Goal: Communication & Community: Answer question/provide support

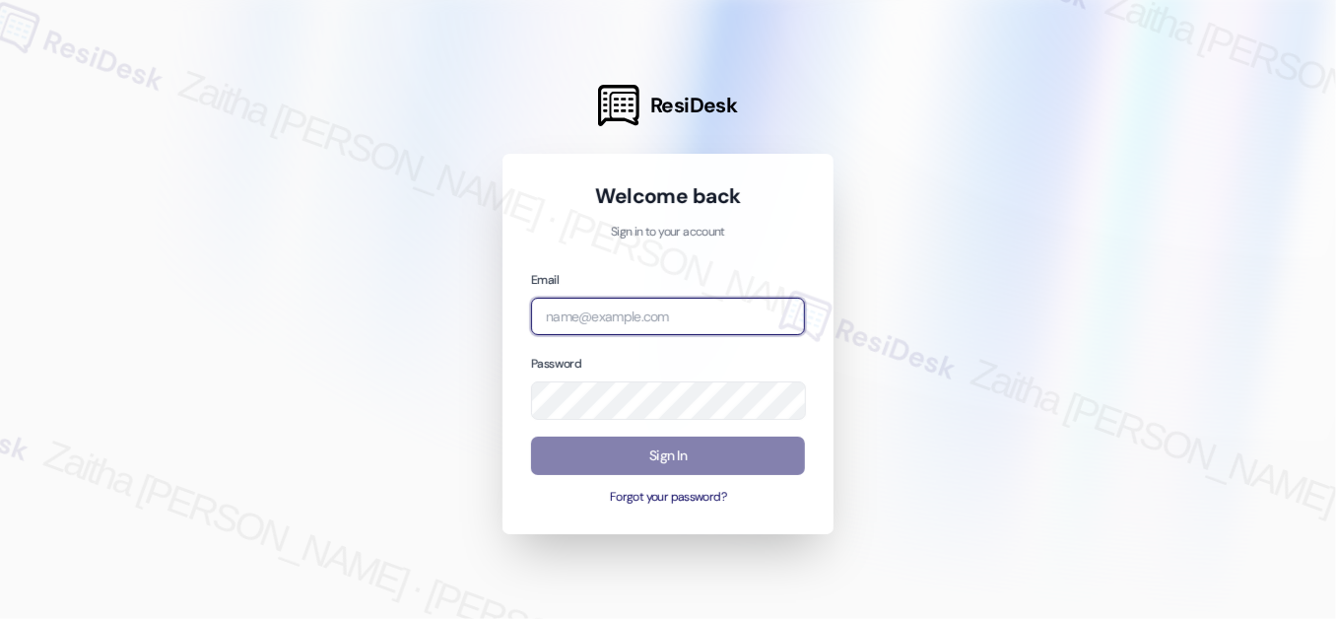
click at [649, 323] on input "email" at bounding box center [668, 316] width 274 height 38
type input "automated-surveys-grant_main-zaitha.mae.[PERSON_NAME]@grant_[DOMAIN_NAME]"
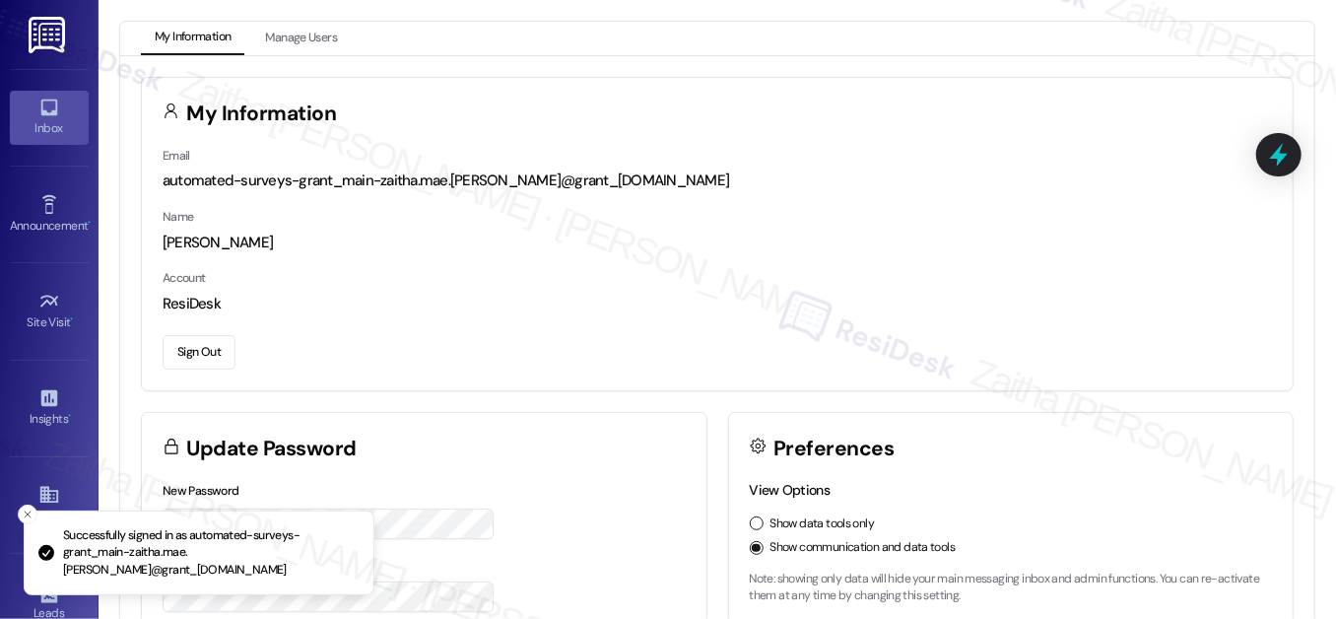
click at [37, 129] on div "Inbox" at bounding box center [49, 128] width 99 height 20
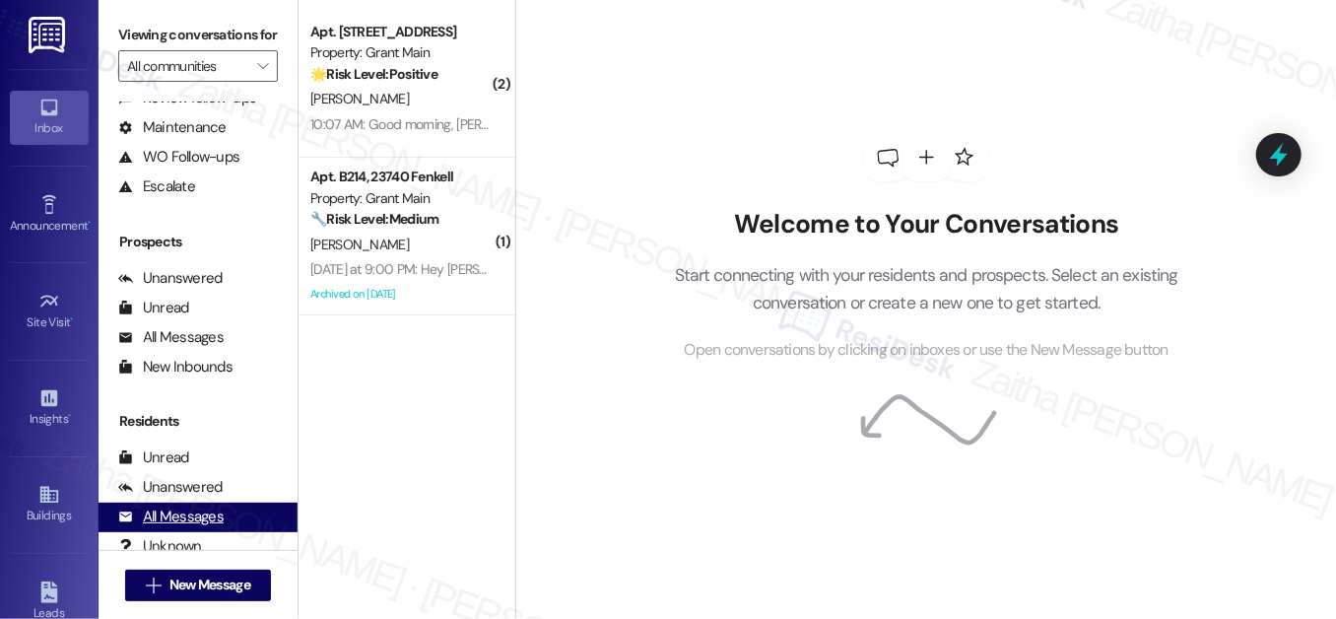
scroll to position [263, 0]
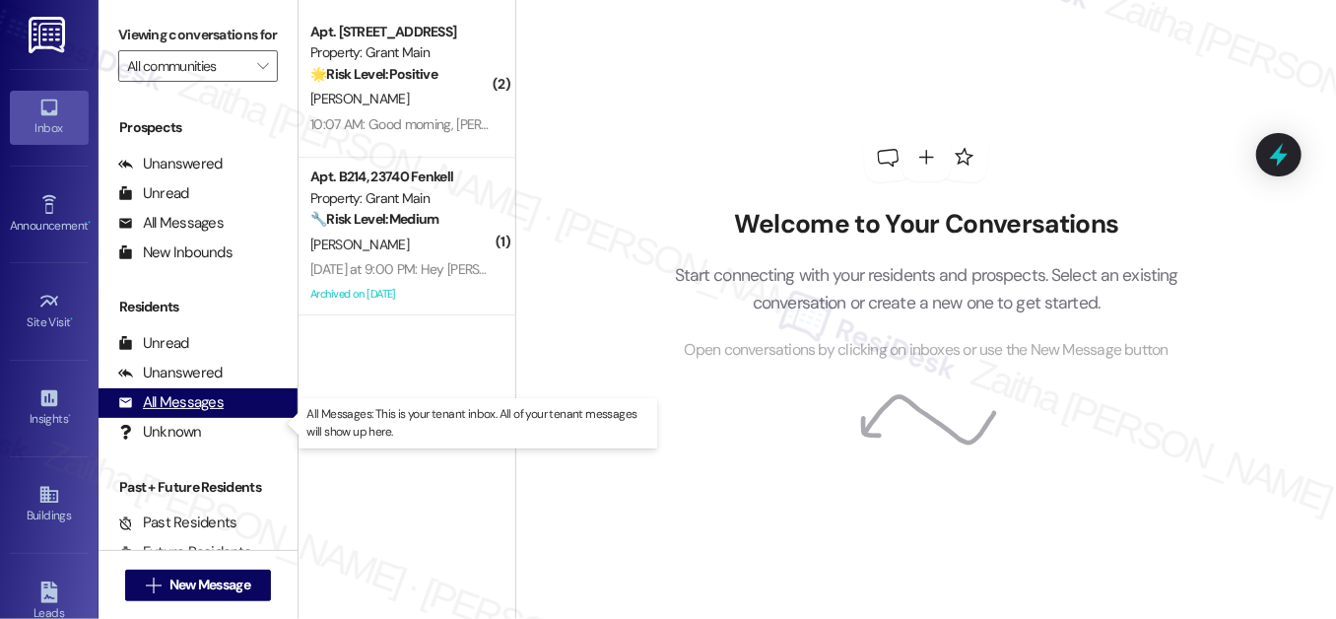
click at [170, 413] on div "All Messages" at bounding box center [170, 402] width 105 height 21
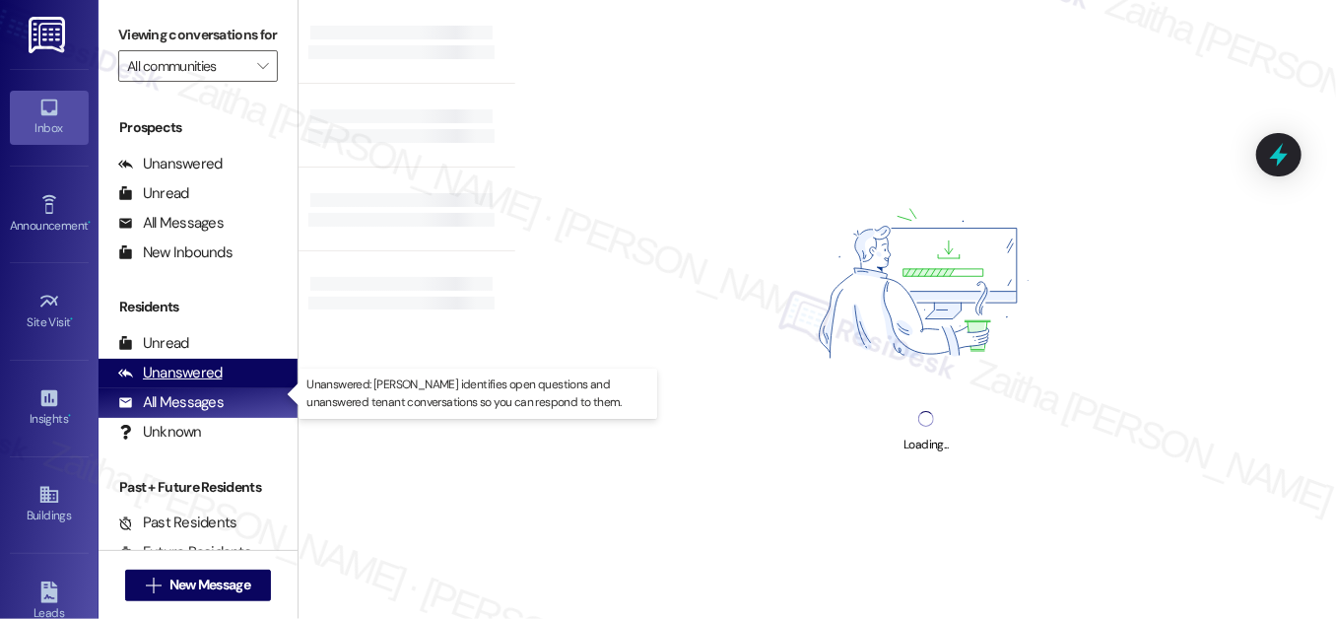
click at [186, 383] on div "Unanswered" at bounding box center [170, 373] width 104 height 21
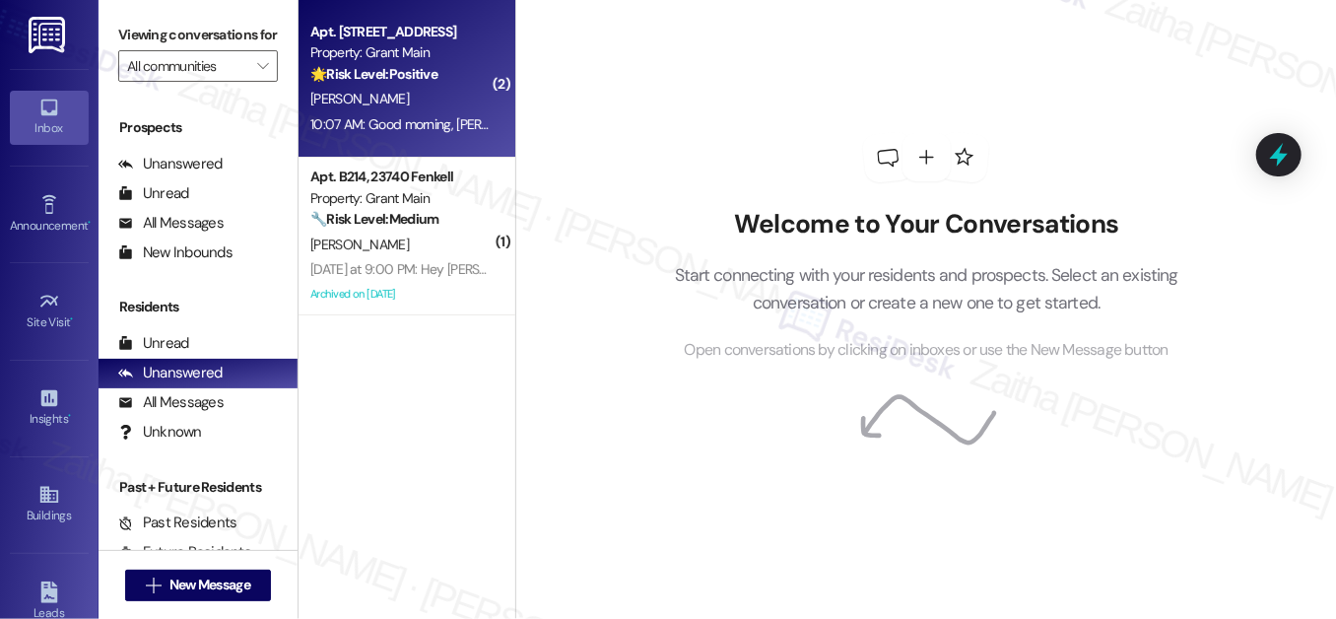
click at [449, 99] on div "[PERSON_NAME]" at bounding box center [401, 99] width 186 height 25
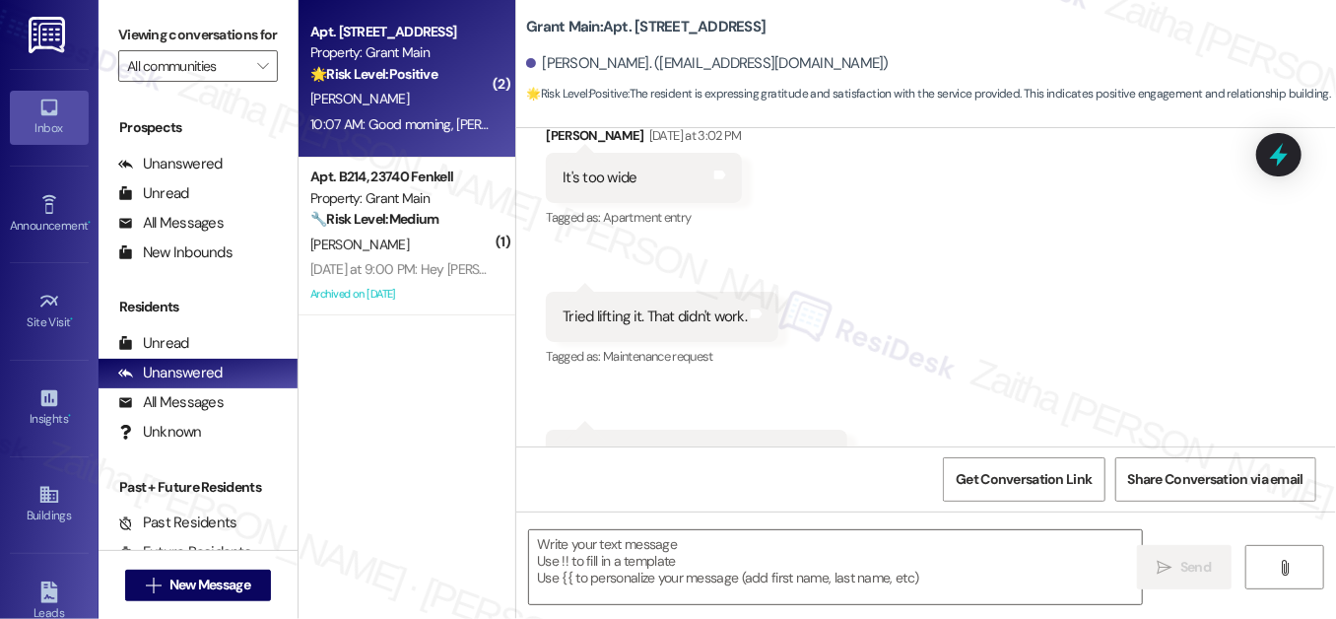
type textarea "Fetching suggested responses. Please feel free to read through the conversation…"
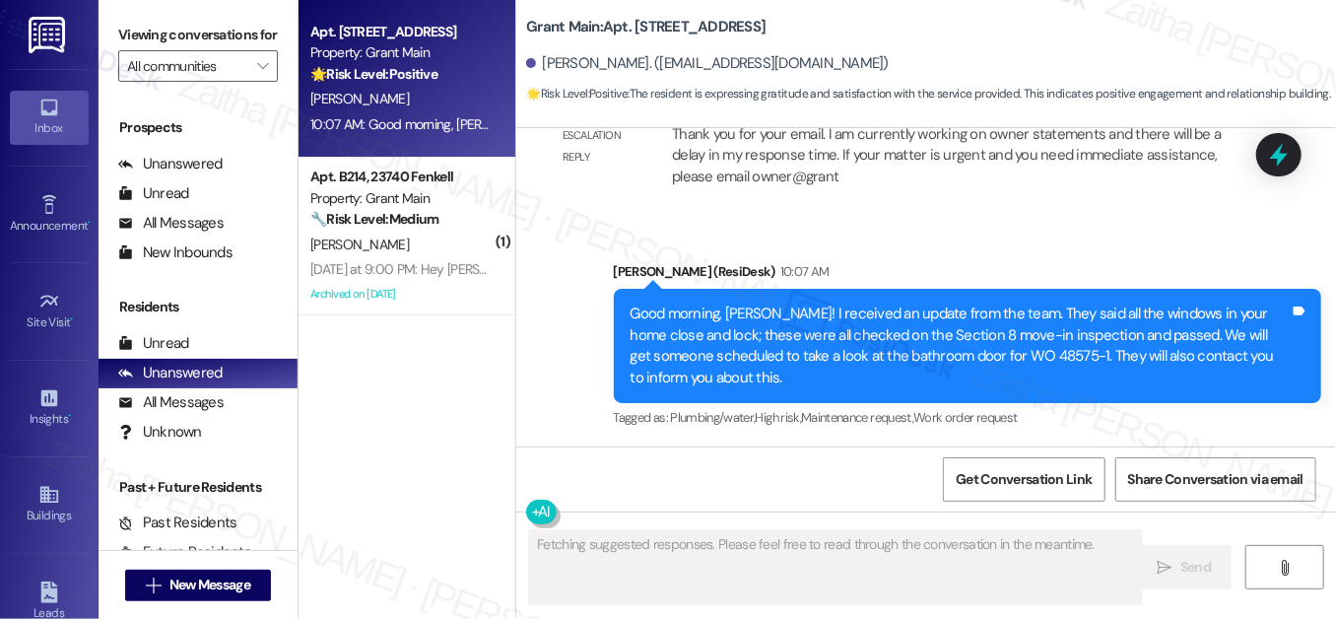
scroll to position [5255, 0]
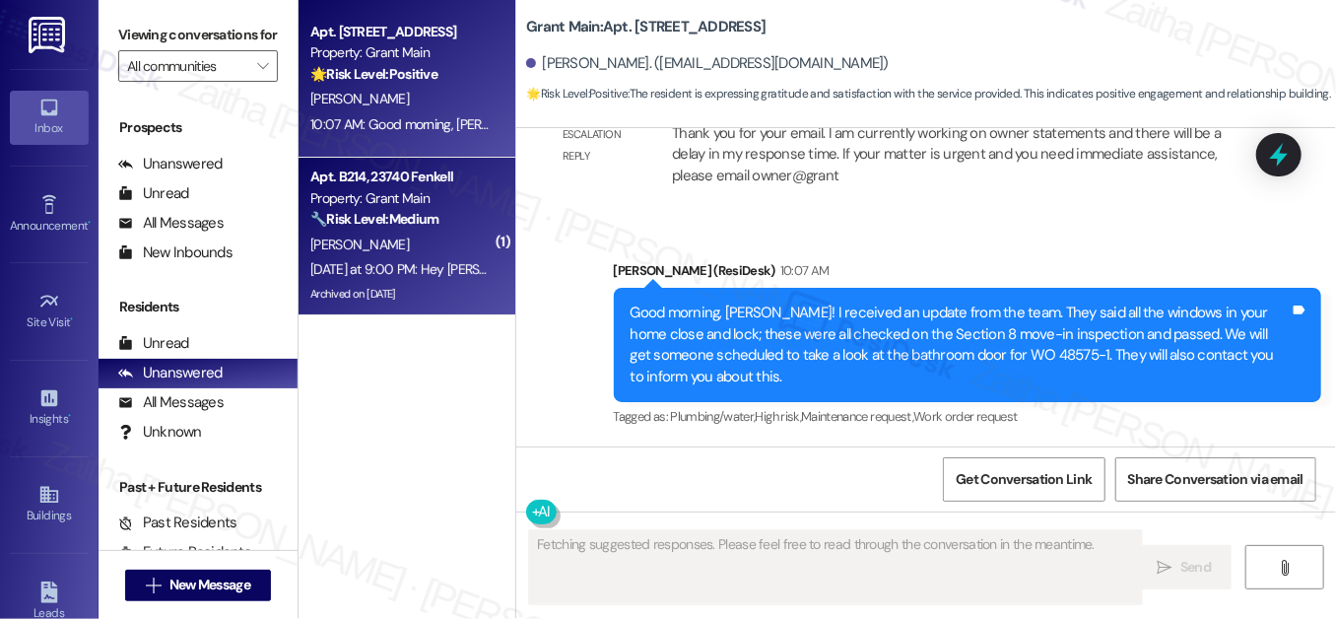
click at [386, 247] on div "[PERSON_NAME]" at bounding box center [401, 244] width 186 height 25
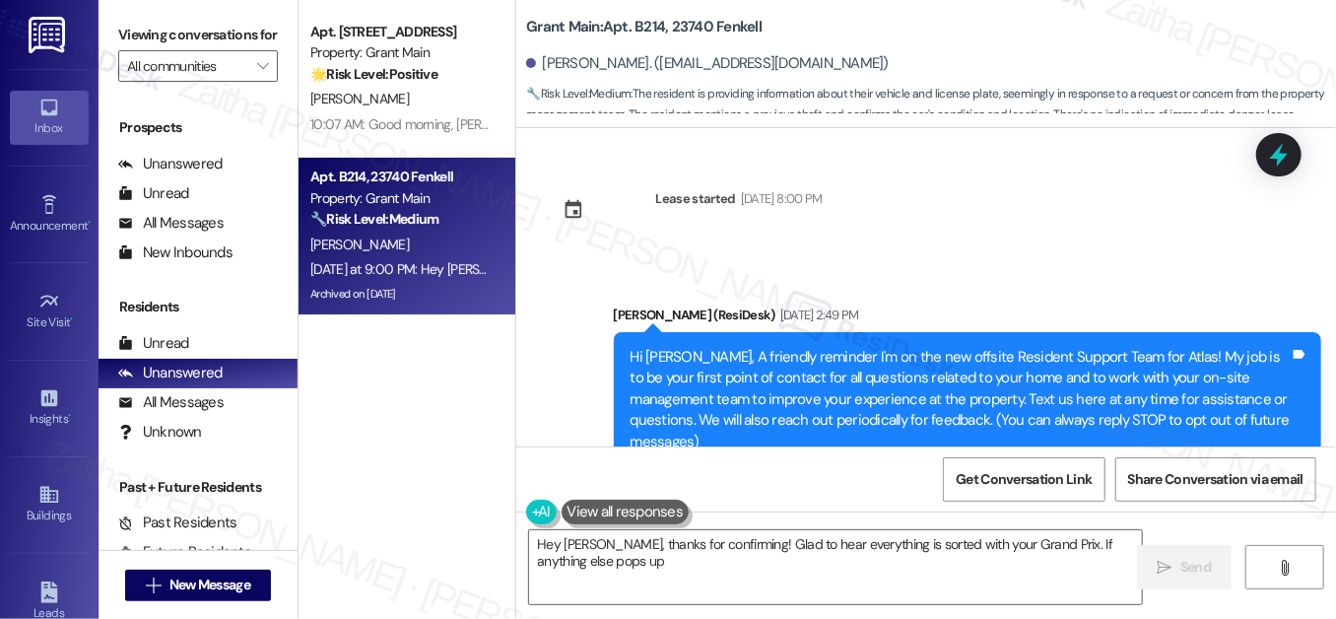
scroll to position [99410, 0]
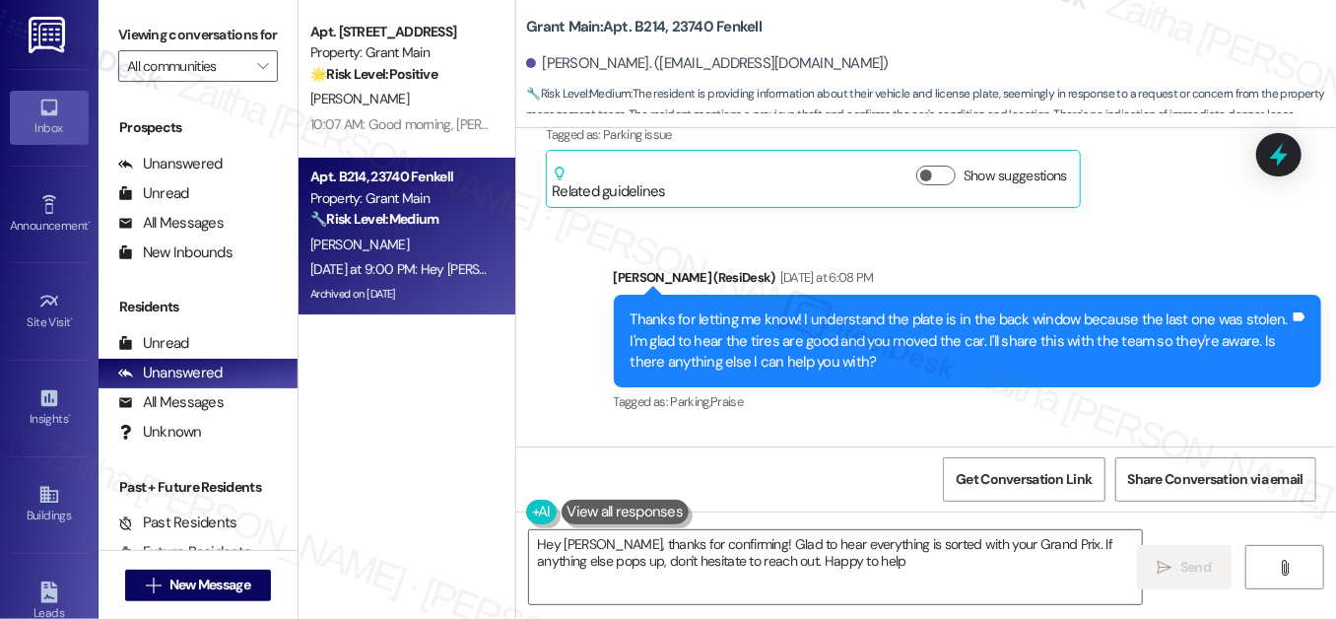
type textarea "Hey [PERSON_NAME], thanks for confirming! Glad to hear everything is sorted wit…"
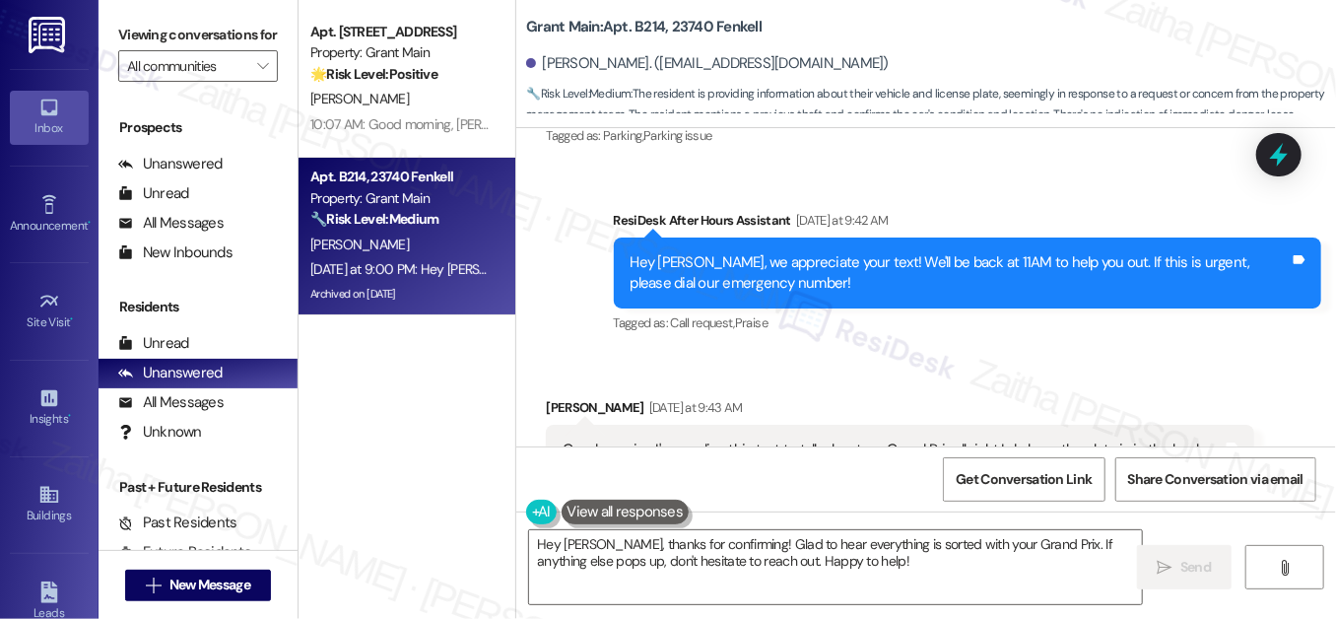
scroll to position [98605, 0]
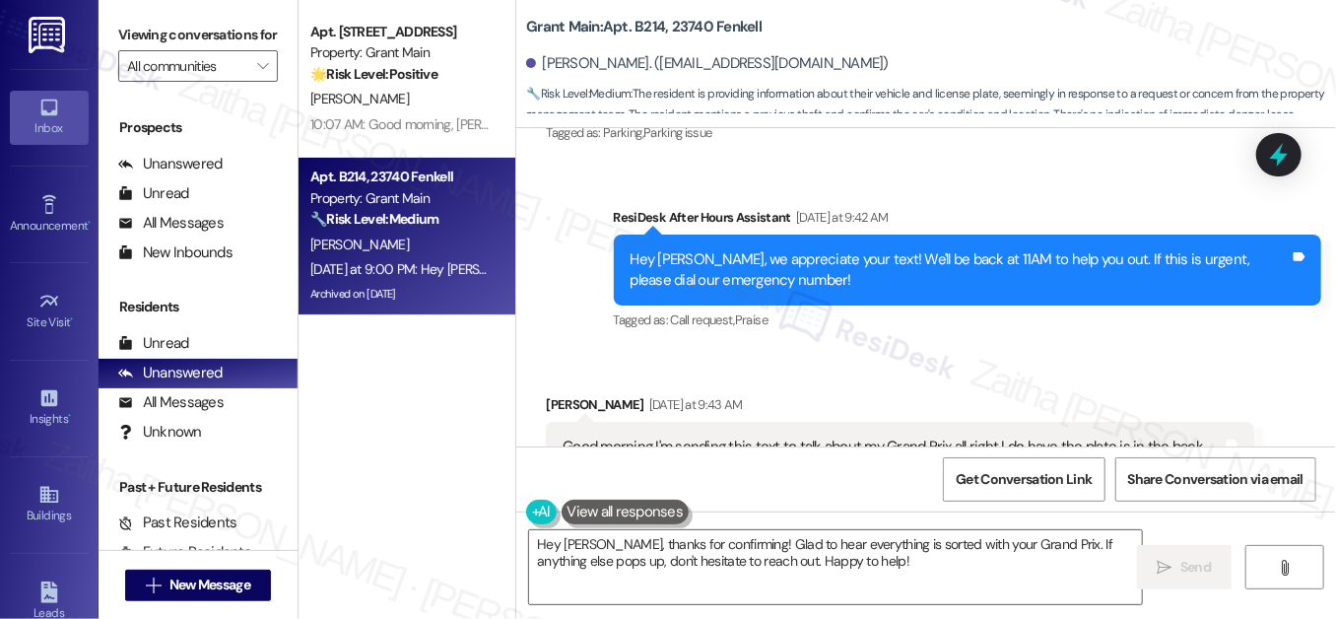
drag, startPoint x: 617, startPoint y: 347, endPoint x: 900, endPoint y: 404, distance: 289.4
copy div "Thanks for the screenshot, [PERSON_NAME]! I’ll check with the team about the no…"
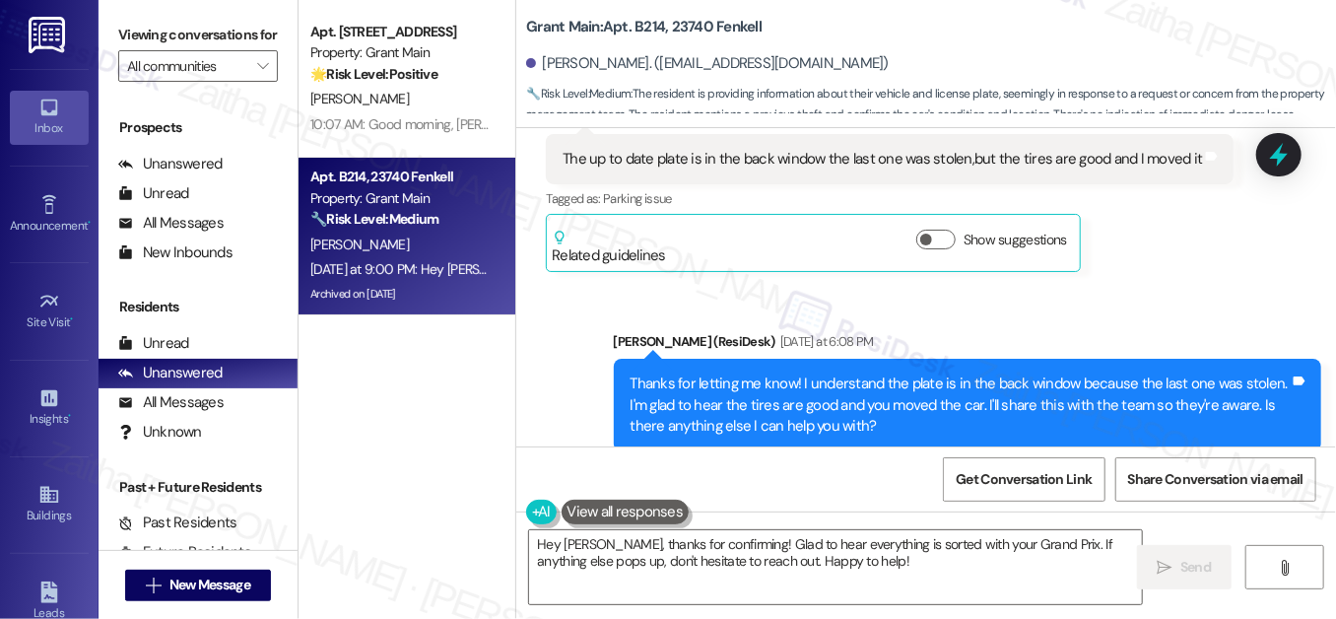
scroll to position [99410, 0]
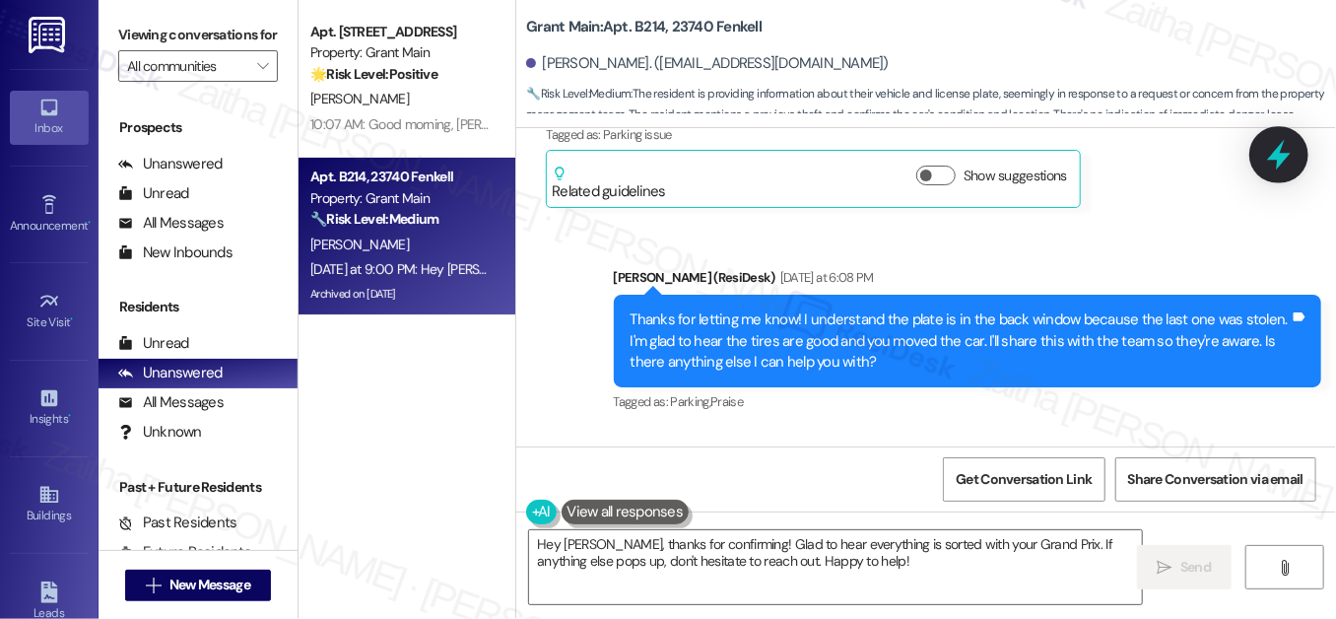
click at [1280, 154] on icon at bounding box center [1279, 155] width 24 height 31
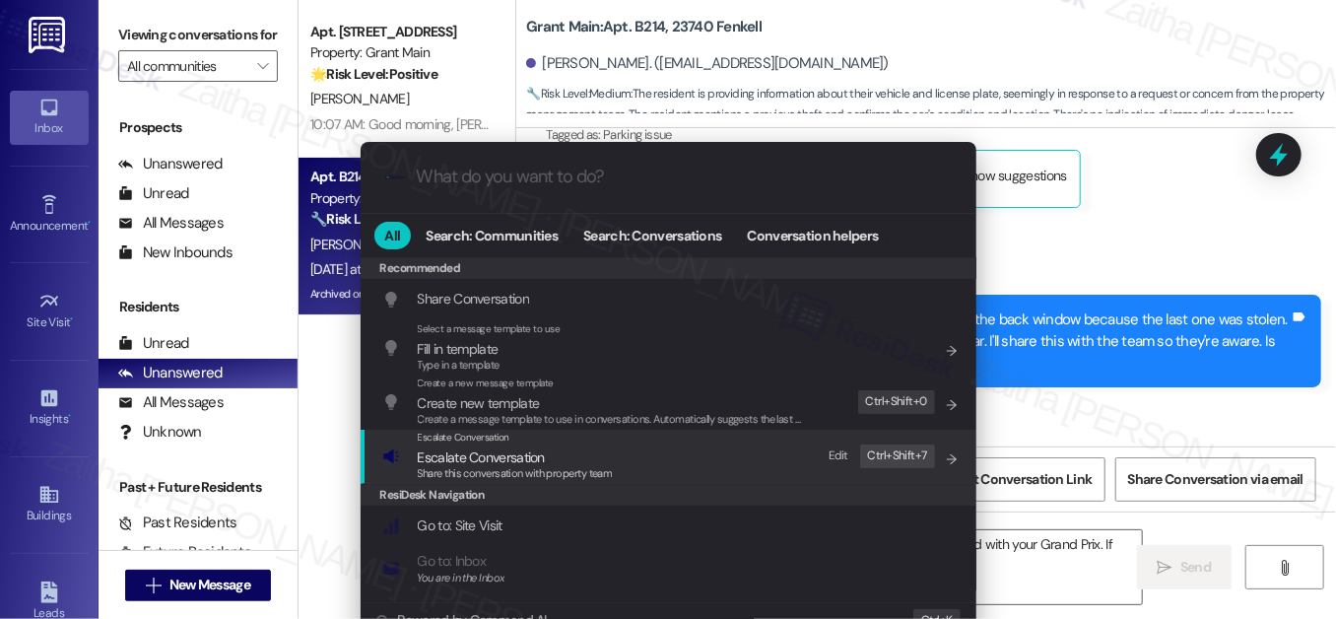
click at [469, 449] on span "Escalate Conversation" at bounding box center [481, 457] width 127 height 18
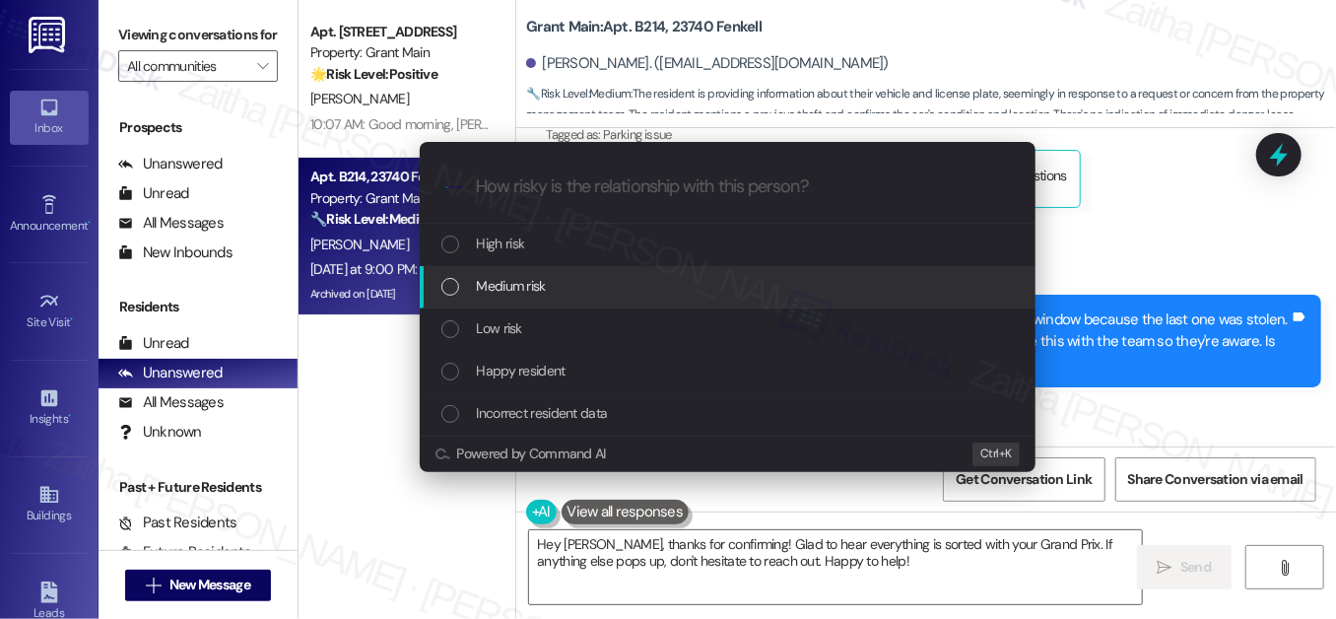
click at [521, 271] on div "Medium risk" at bounding box center [728, 287] width 616 height 42
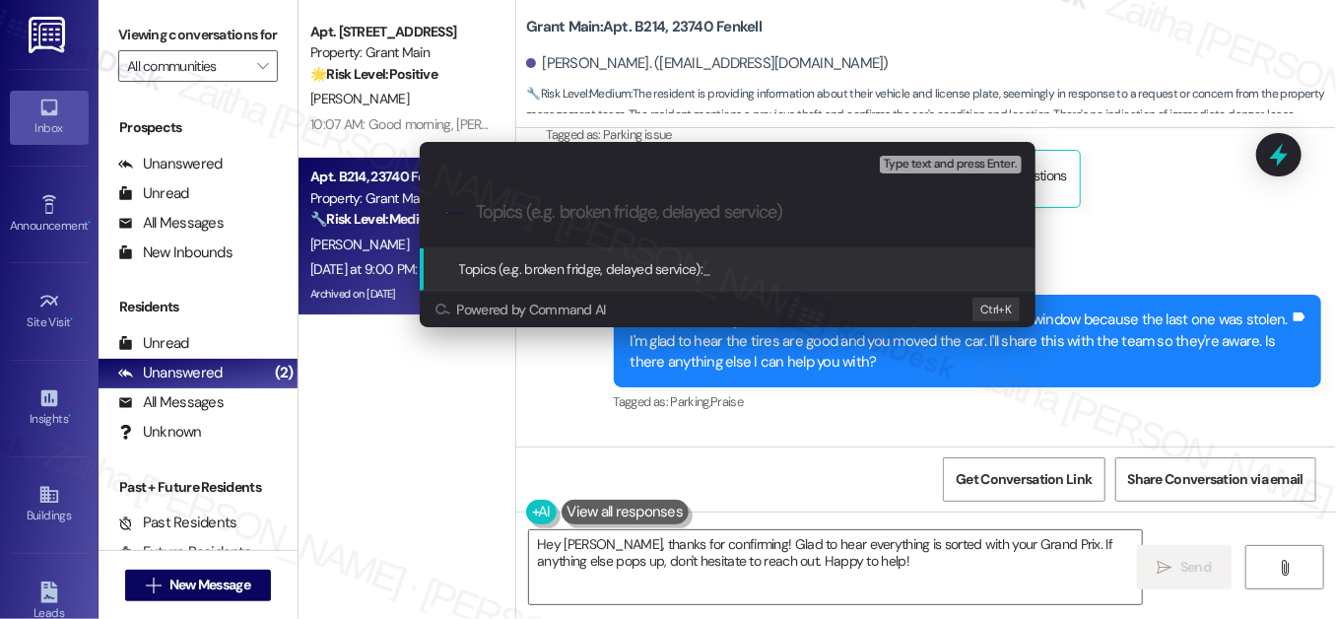
paste input "Non-Payment Notice and Vehicle Details"
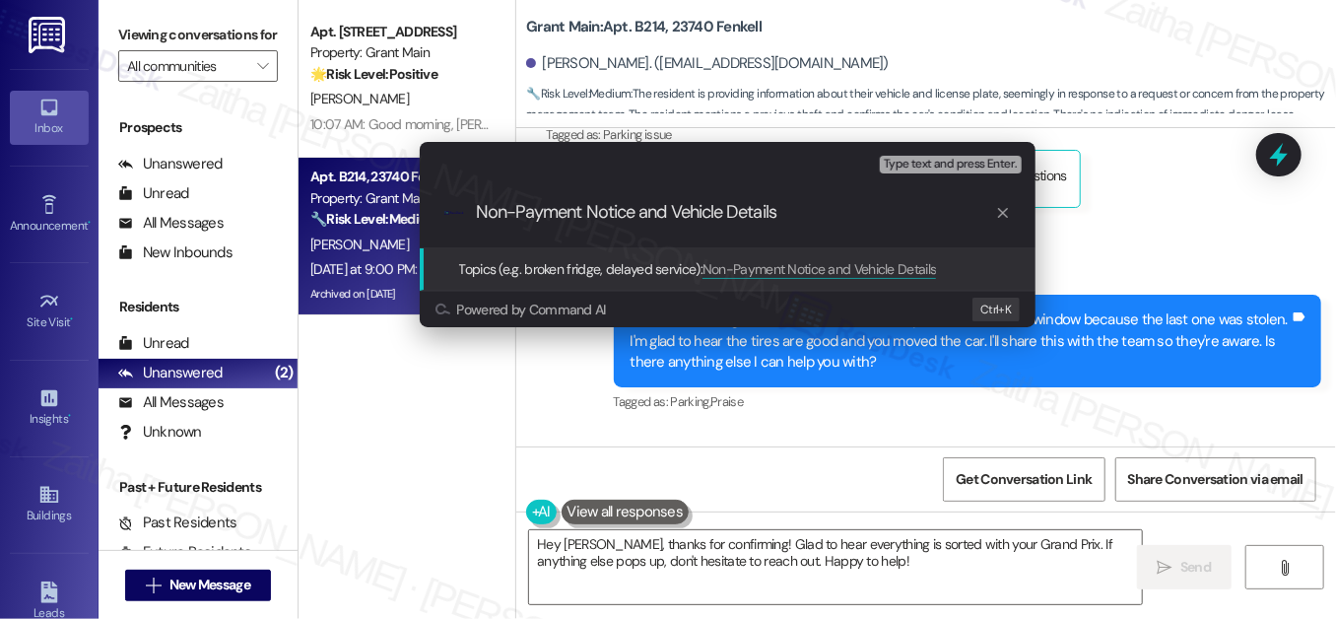
click at [639, 209] on input "Non-Payment Notice and Vehicle Details" at bounding box center [735, 212] width 519 height 21
type input "Non-Payment Notice Concern and Vehicle Details"
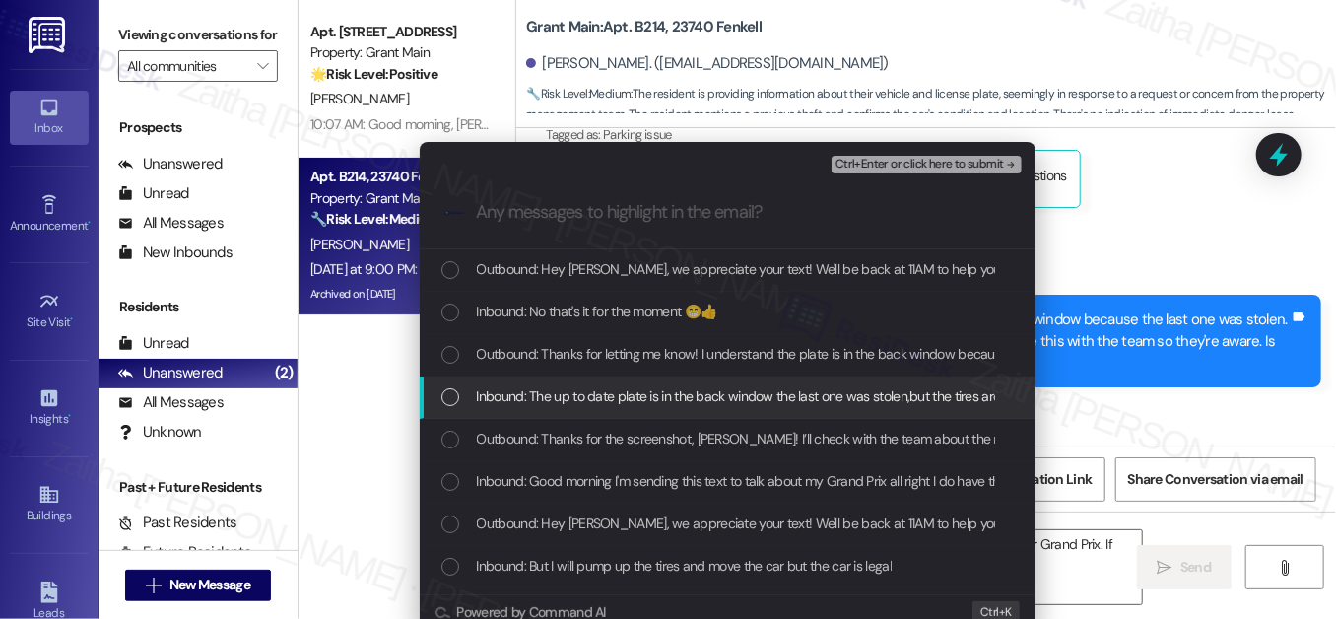
click at [449, 396] on div "List of options" at bounding box center [450, 397] width 18 height 18
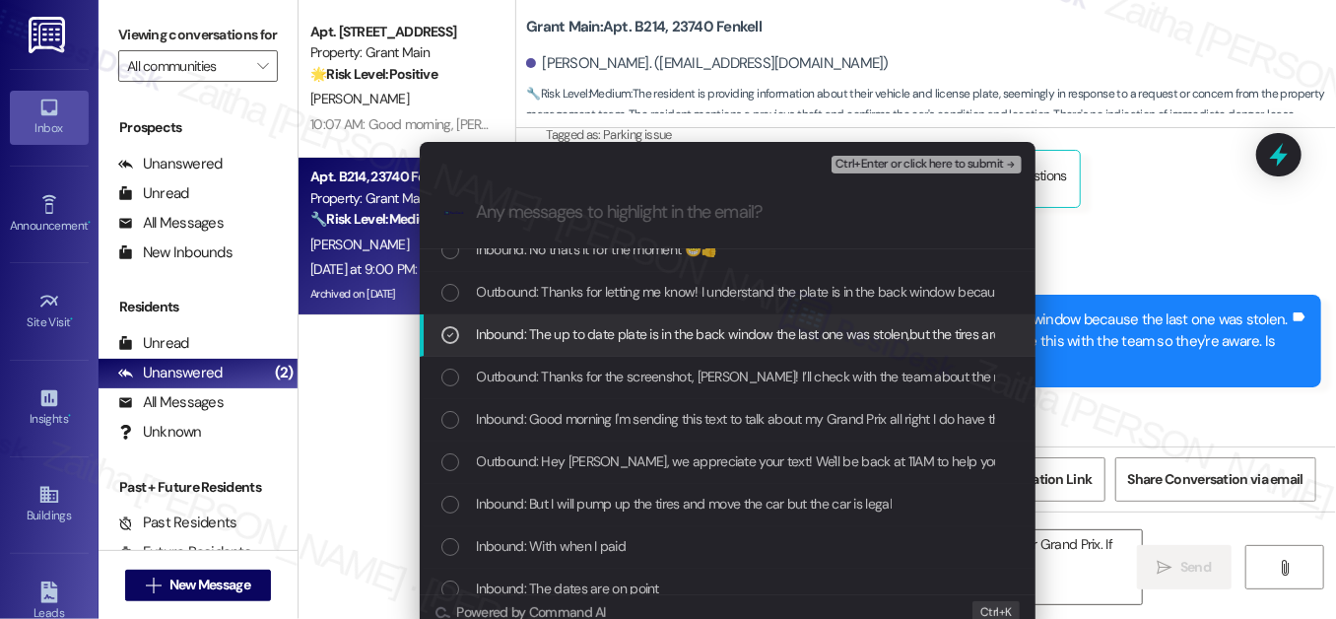
scroll to position [89, 0]
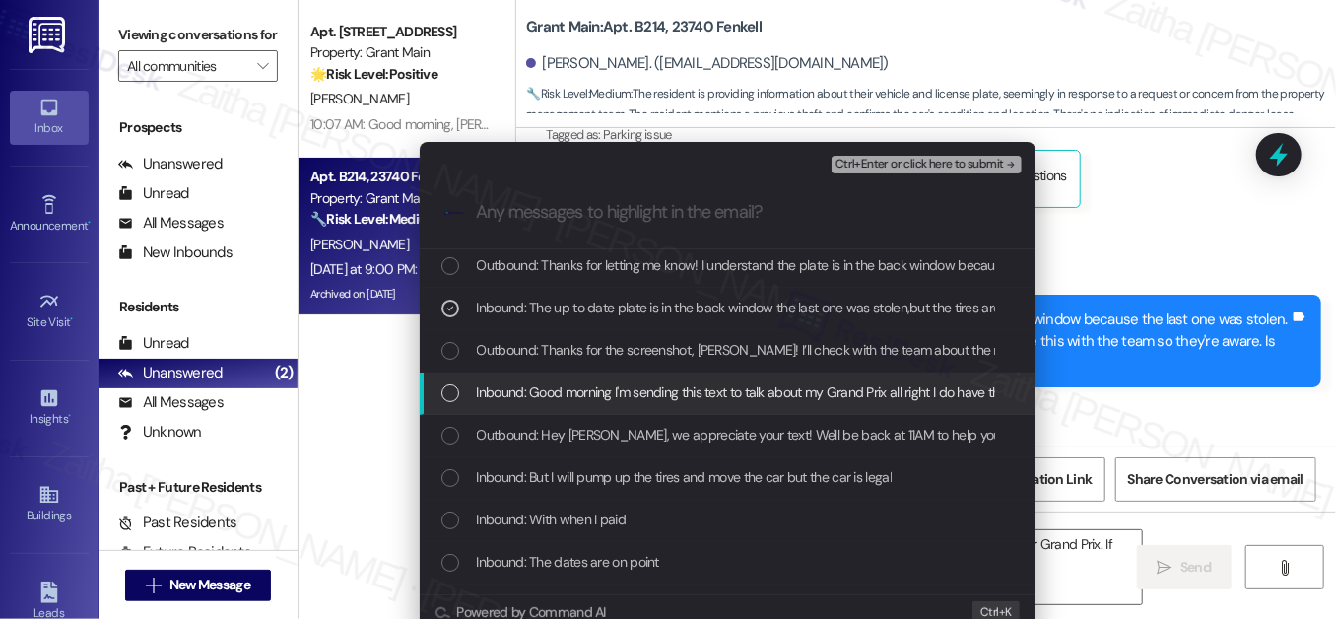
click at [451, 398] on div "List of options" at bounding box center [450, 393] width 18 height 18
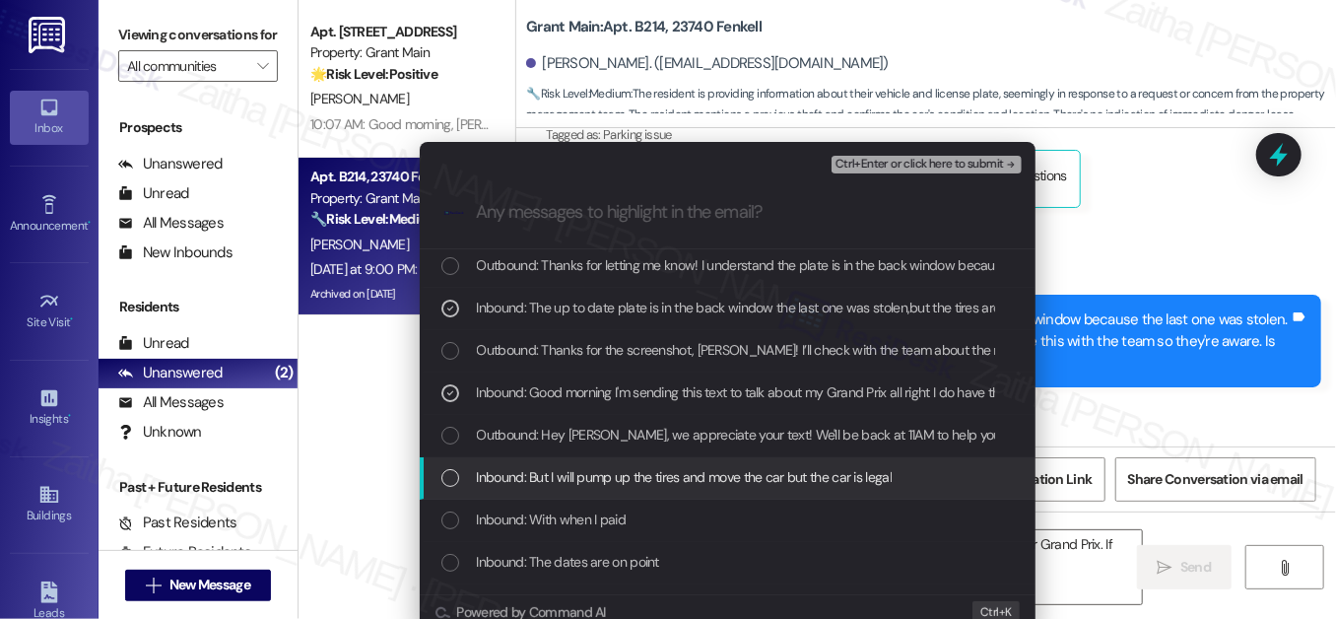
click at [441, 480] on div "List of options" at bounding box center [450, 478] width 18 height 18
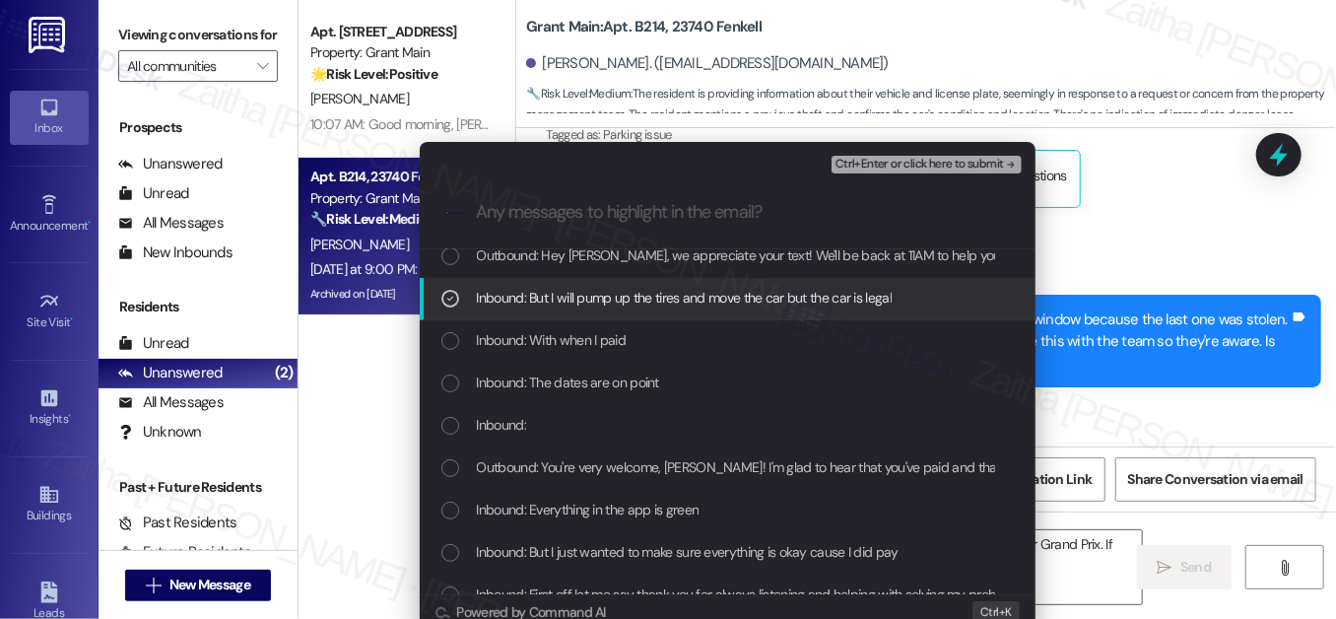
scroll to position [268, 0]
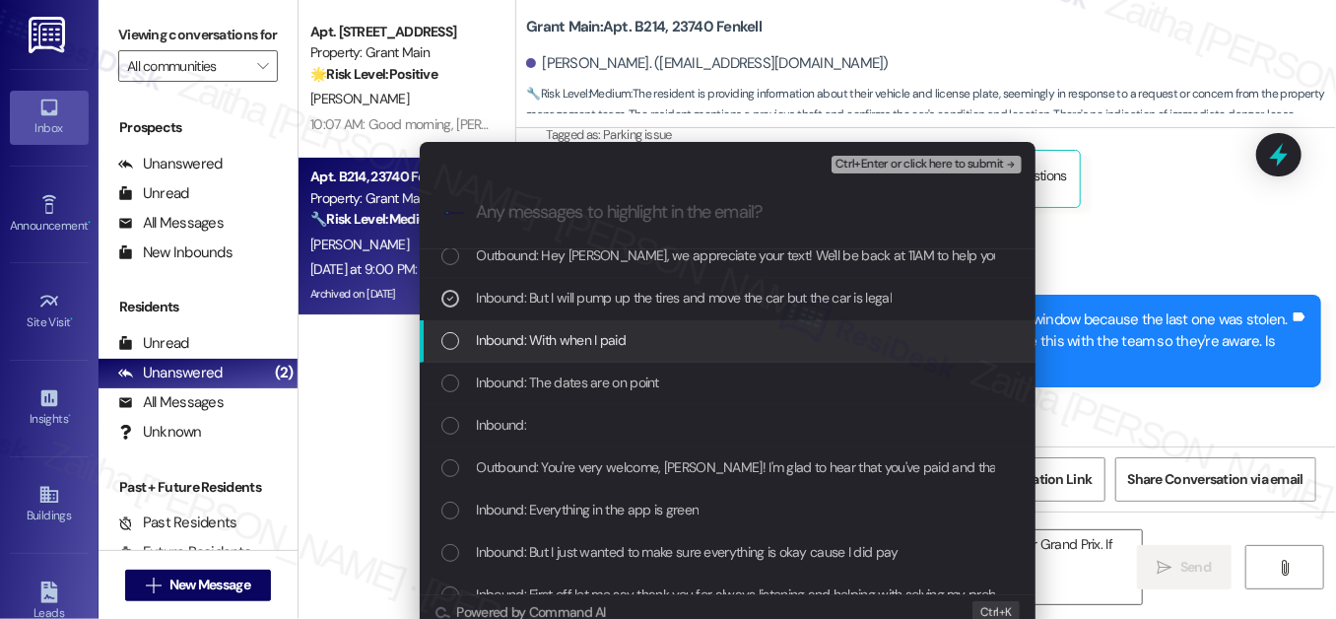
click at [445, 339] on div "List of options" at bounding box center [450, 341] width 18 height 18
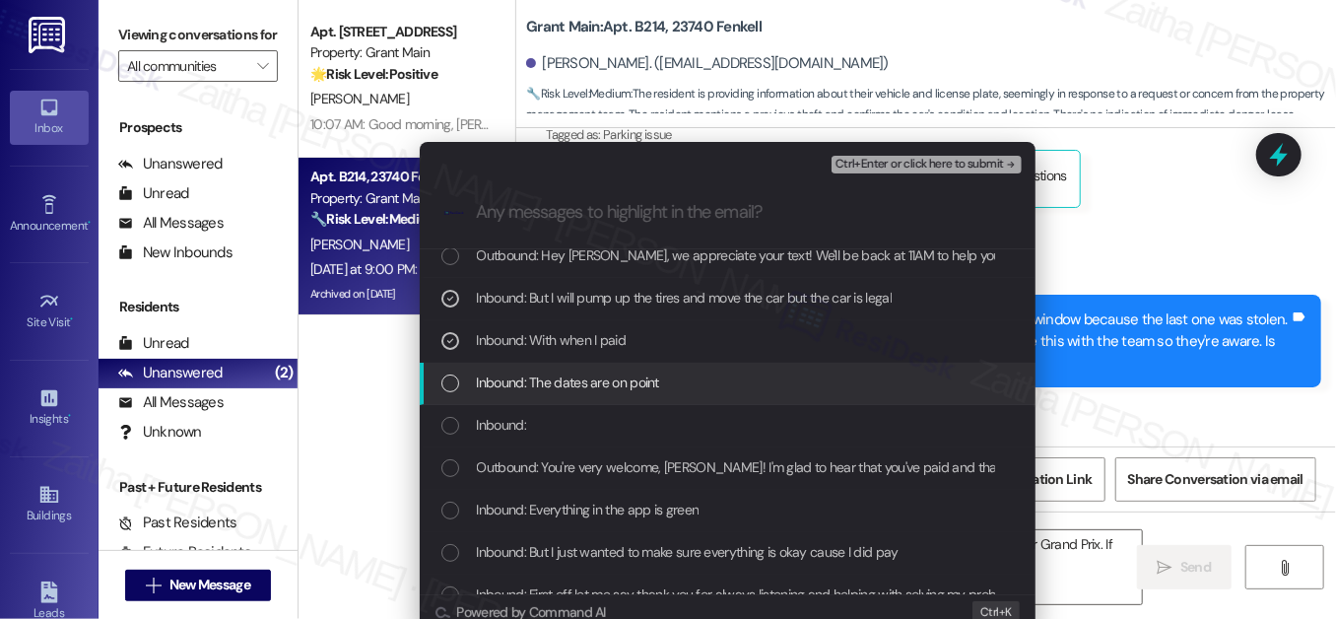
click at [451, 371] on div "Inbound: The dates are on point" at bounding box center [729, 382] width 576 height 22
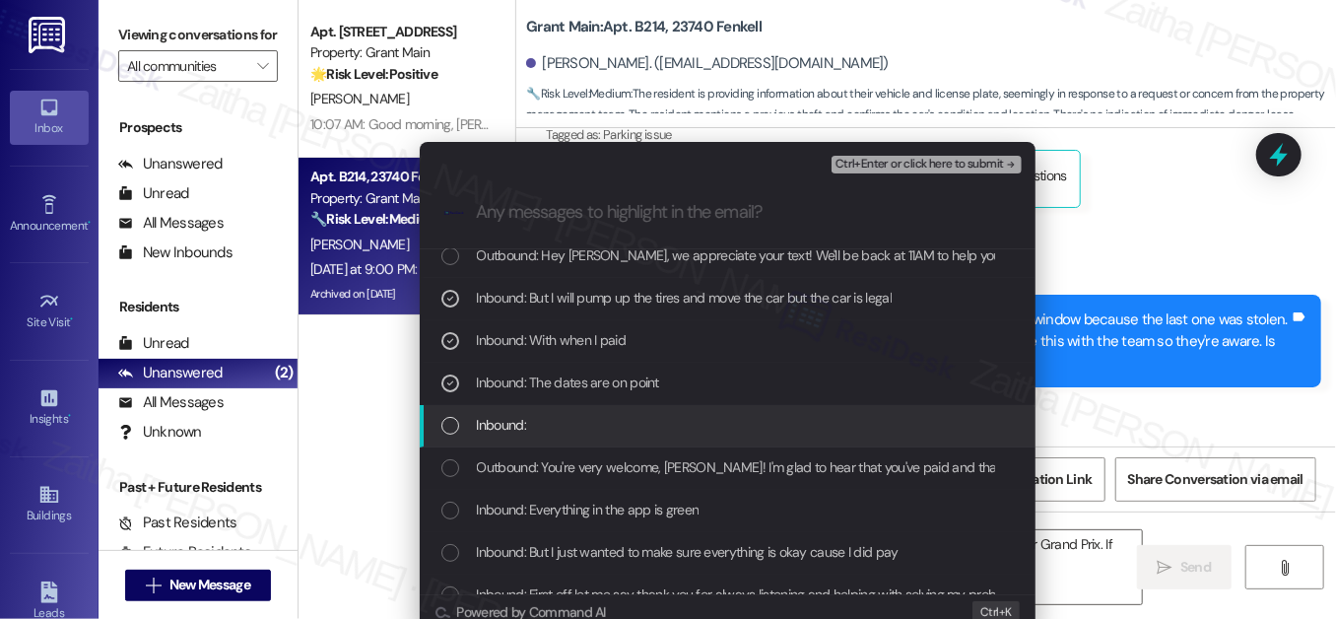
click at [441, 424] on div "List of options" at bounding box center [450, 426] width 18 height 18
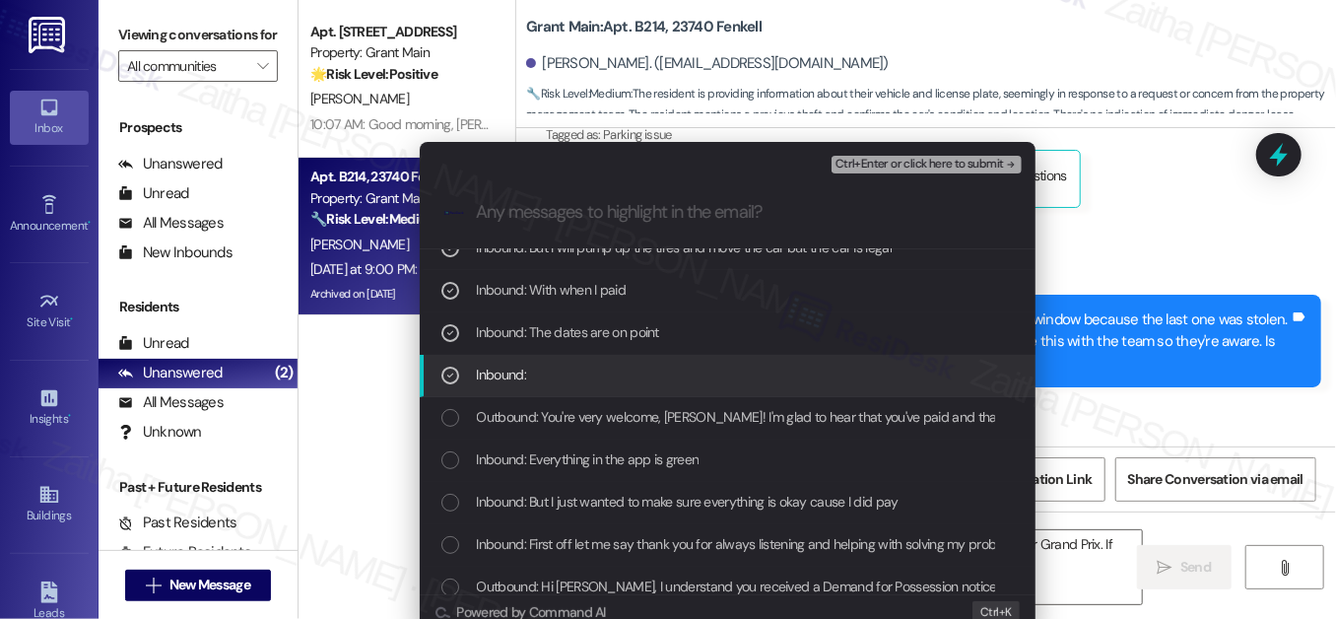
scroll to position [358, 0]
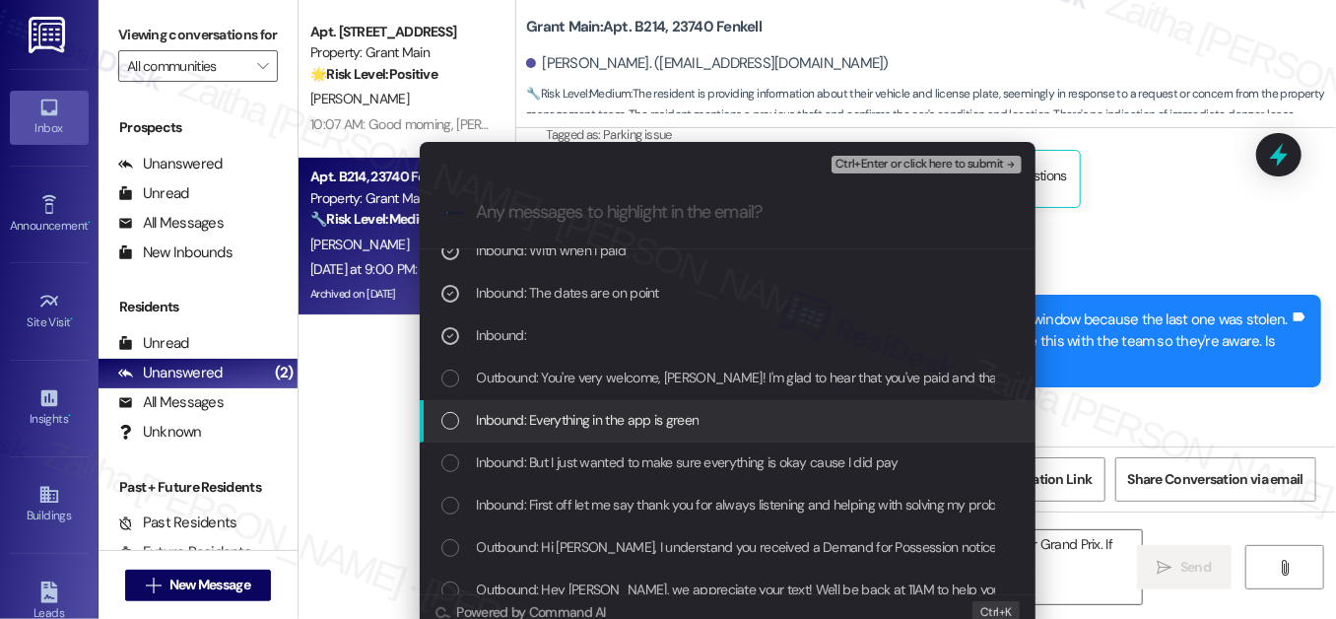
click at [454, 419] on div "Inbound: Everything in the app is green" at bounding box center [729, 420] width 576 height 22
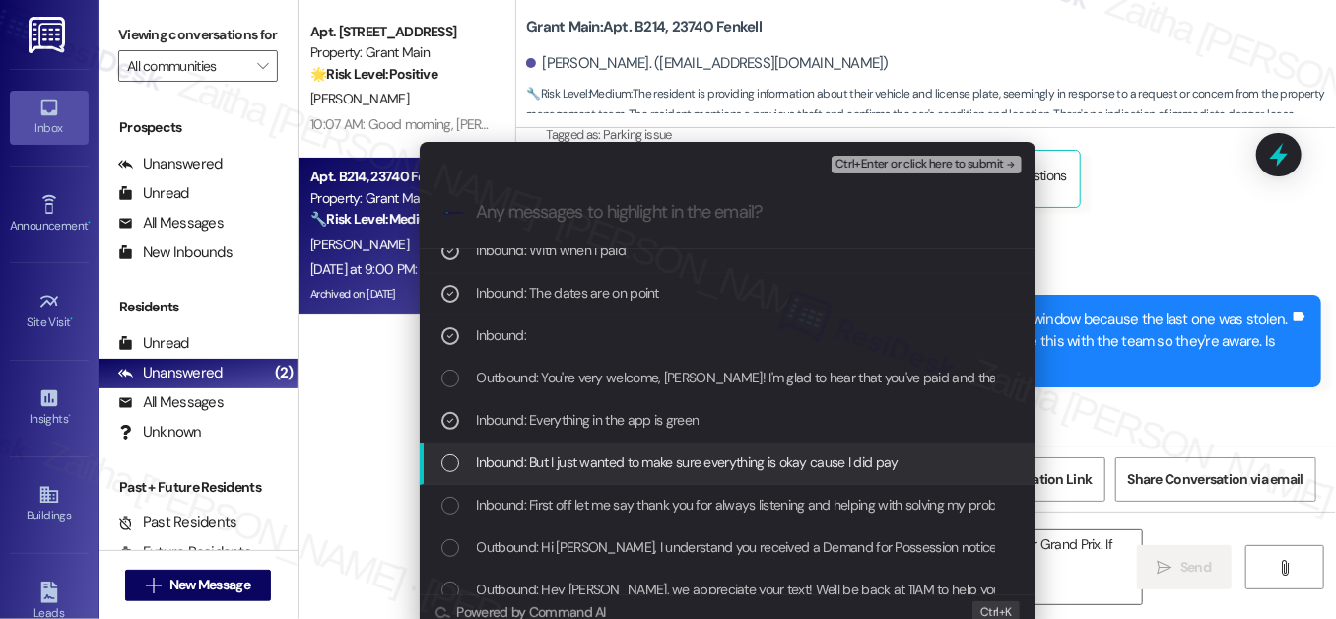
click at [450, 464] on div "List of options" at bounding box center [450, 463] width 18 height 18
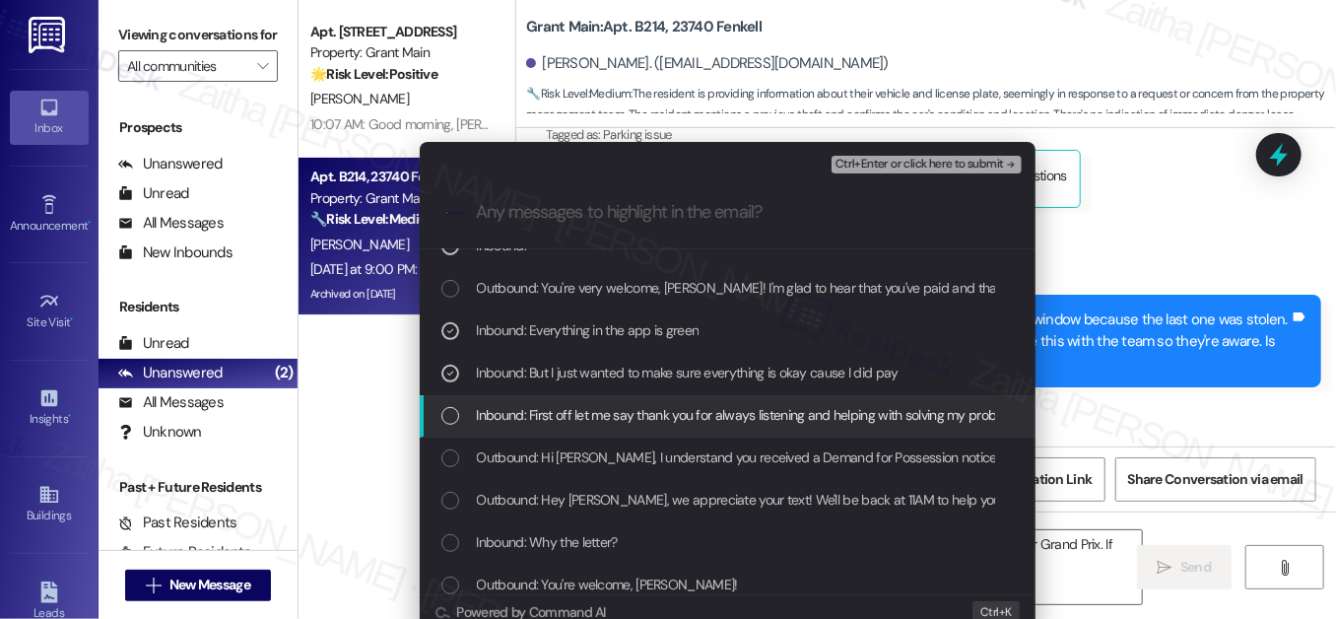
click at [448, 412] on div "List of options" at bounding box center [450, 416] width 18 height 18
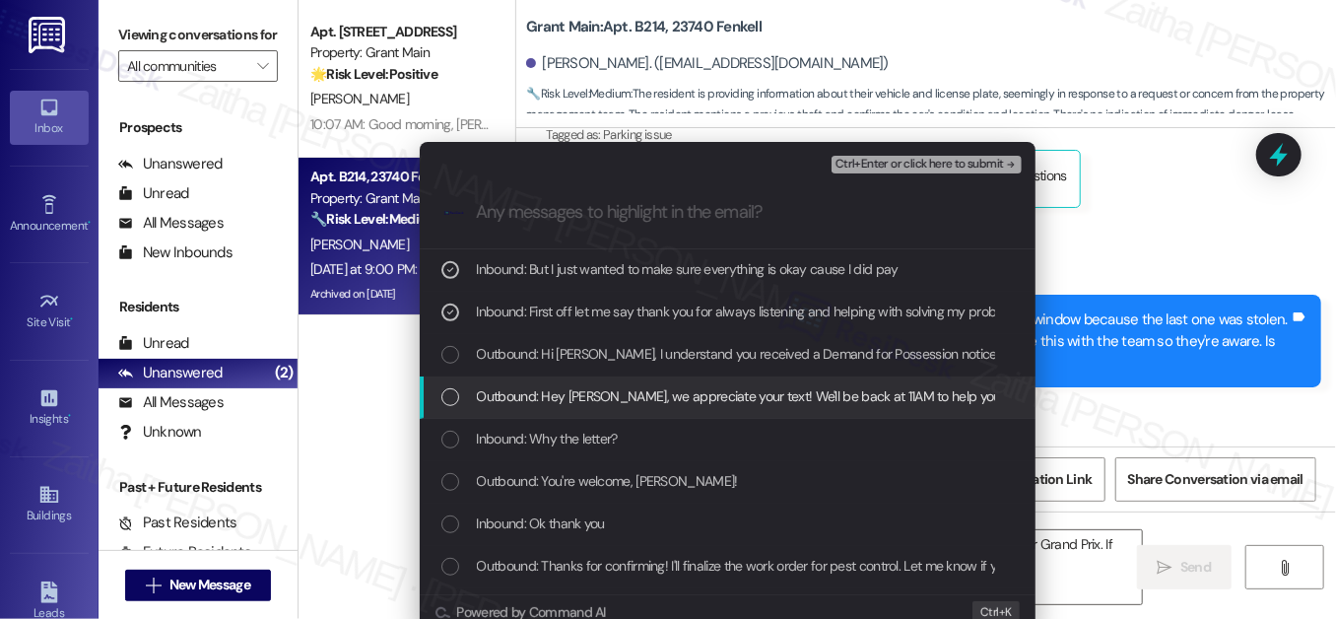
scroll to position [627, 0]
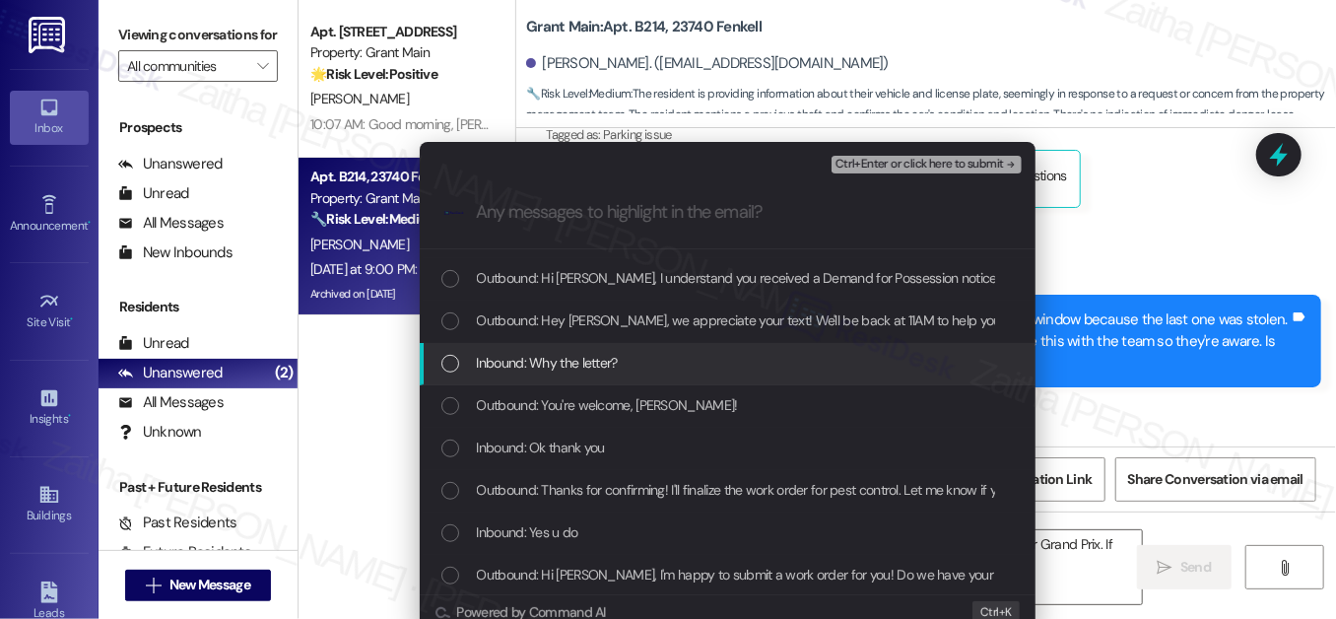
click at [453, 363] on div "List of options" at bounding box center [450, 364] width 18 height 18
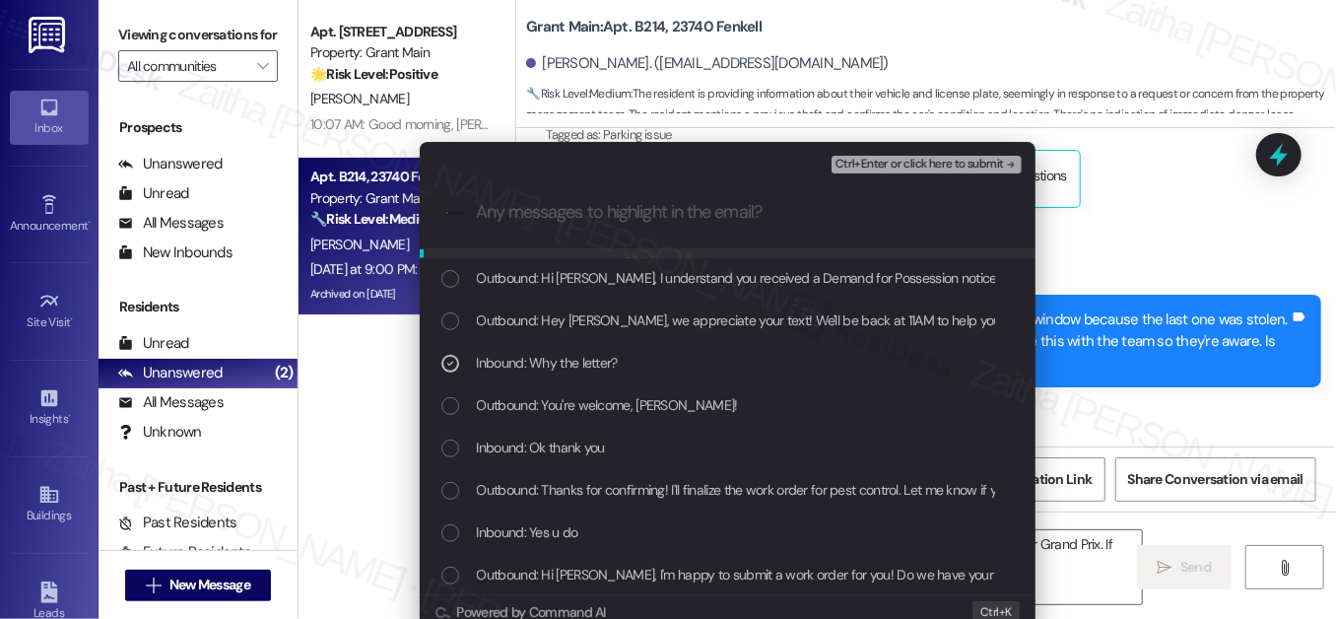
click at [911, 161] on span "Ctrl+Enter or click here to submit" at bounding box center [919, 165] width 168 height 14
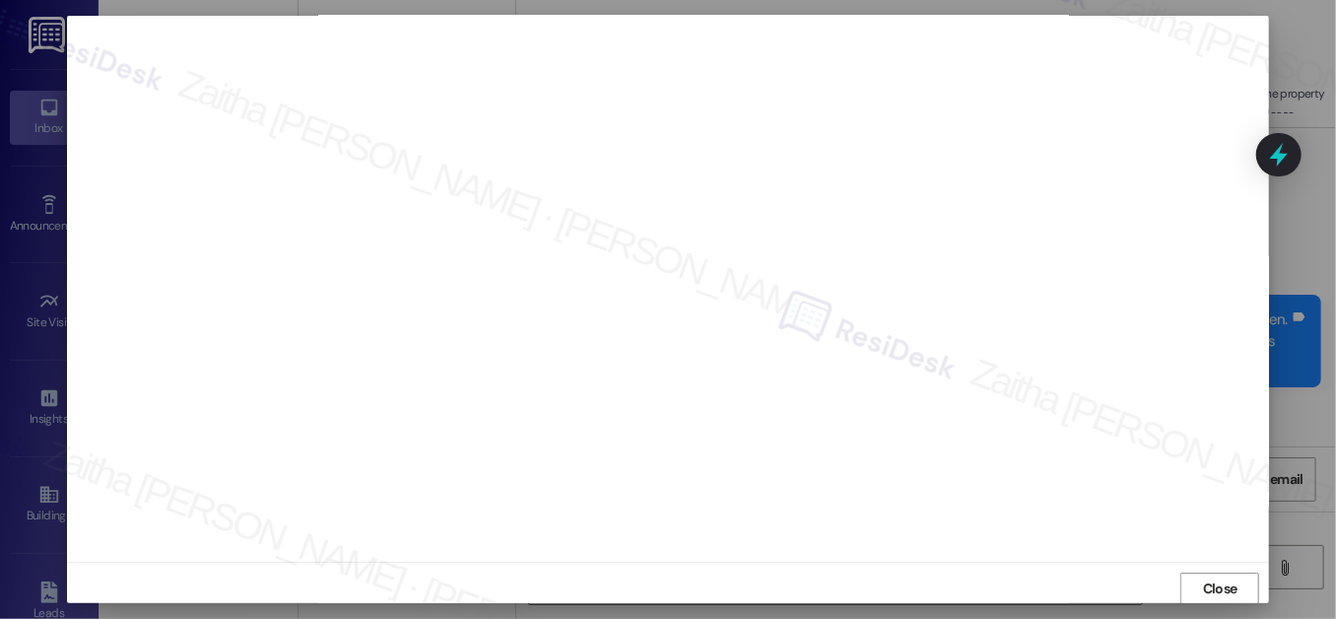
scroll to position [0, 0]
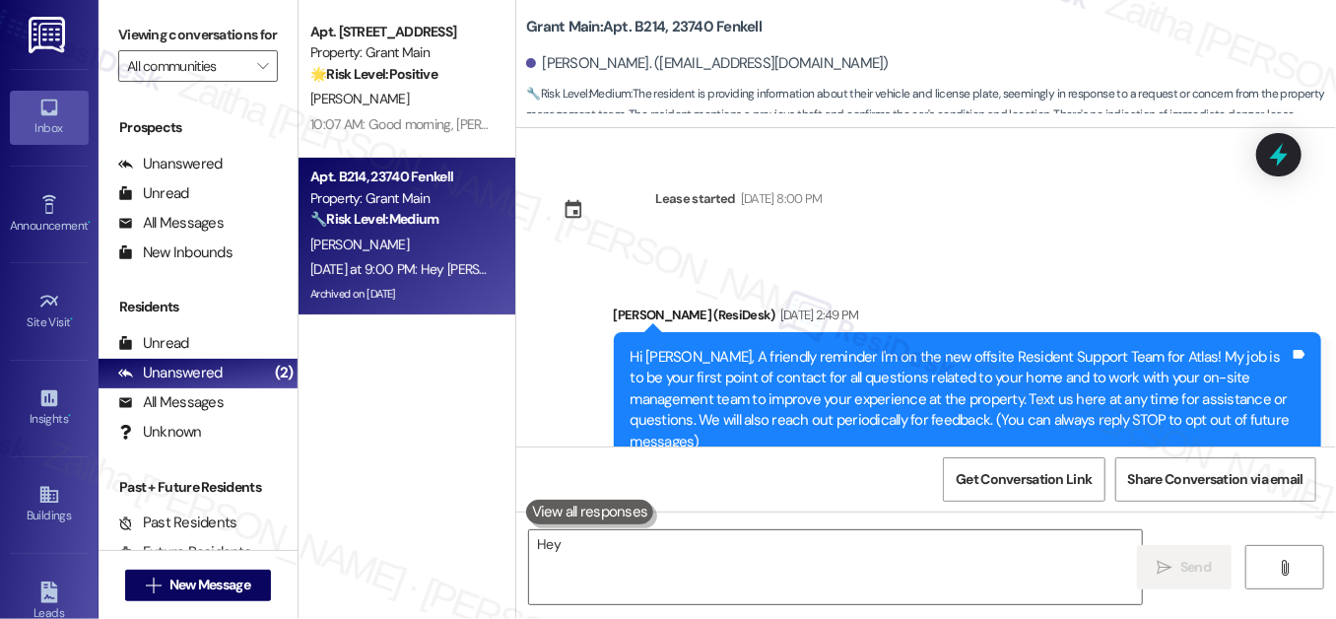
click at [42, 474] on div "Buildings Go to Buildings" at bounding box center [49, 504] width 79 height 97
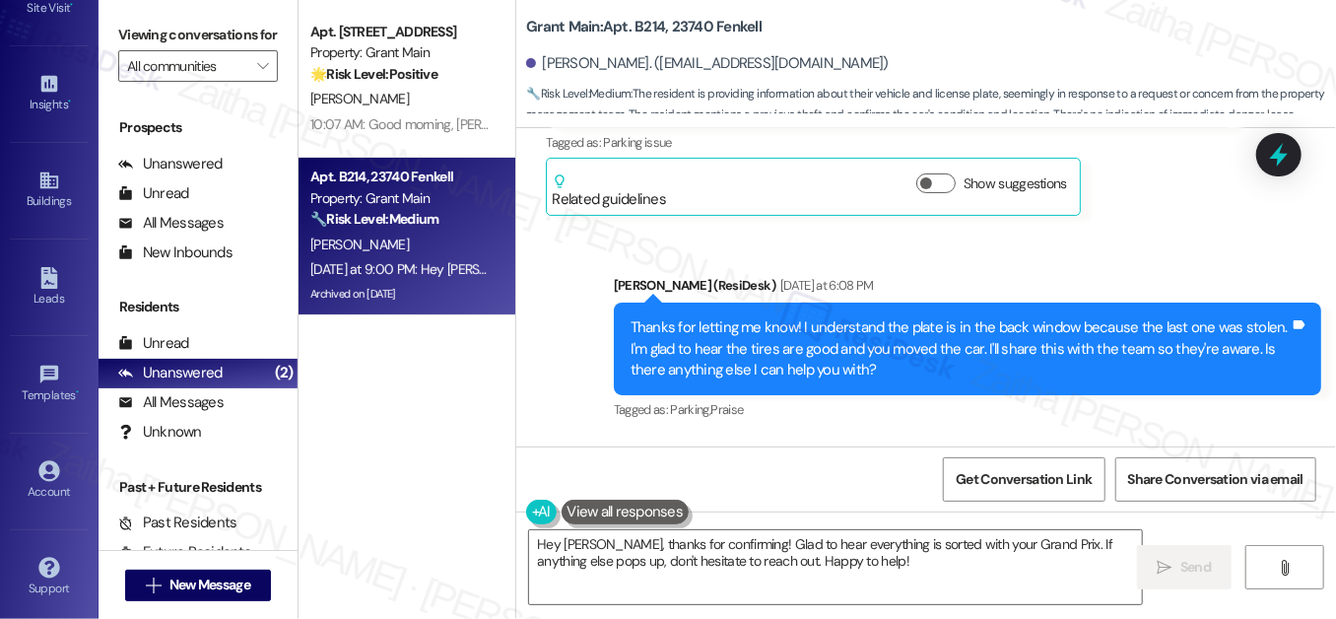
scroll to position [99410, 0]
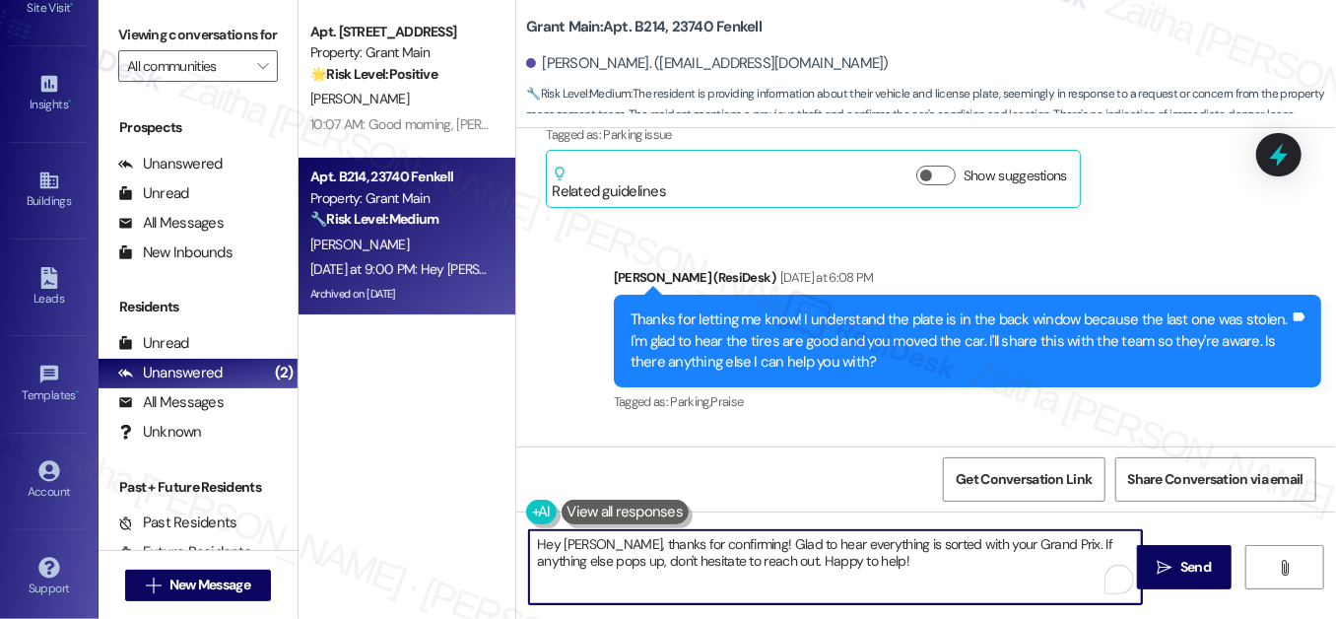
drag, startPoint x: 594, startPoint y: 542, endPoint x: 866, endPoint y: 566, distance: 273.0
click at [866, 566] on textarea "Hey [PERSON_NAME], thanks for confirming! Glad to hear everything is sorted wit…" at bounding box center [835, 567] width 613 height 74
click at [878, 562] on textarea "Hey [PERSON_NAME], I've already shared with the team about the notice and your …" at bounding box center [835, 567] width 613 height 74
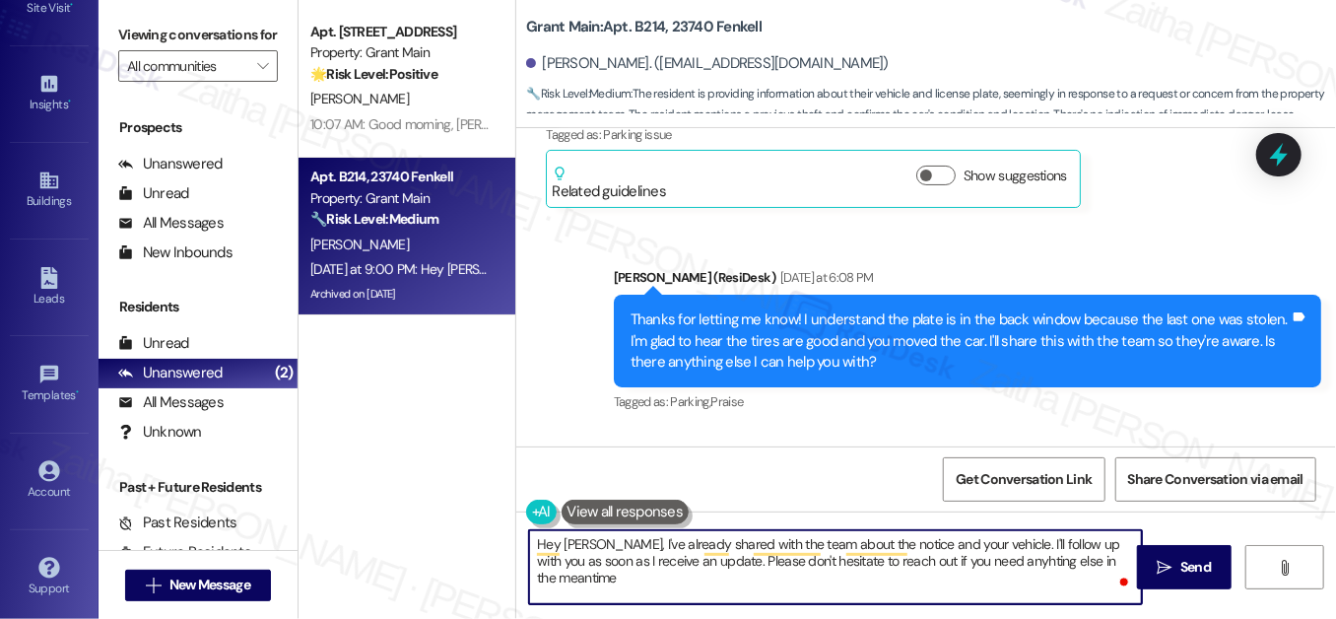
type textarea "Hey [PERSON_NAME], I've already shared with the team about the notice and your …"
drag, startPoint x: 532, startPoint y: 548, endPoint x: 1132, endPoint y: 584, distance: 601.0
click at [1135, 583] on textarea "Hey [PERSON_NAME], I've already shared with the team about the notice and your …" at bounding box center [835, 567] width 613 height 74
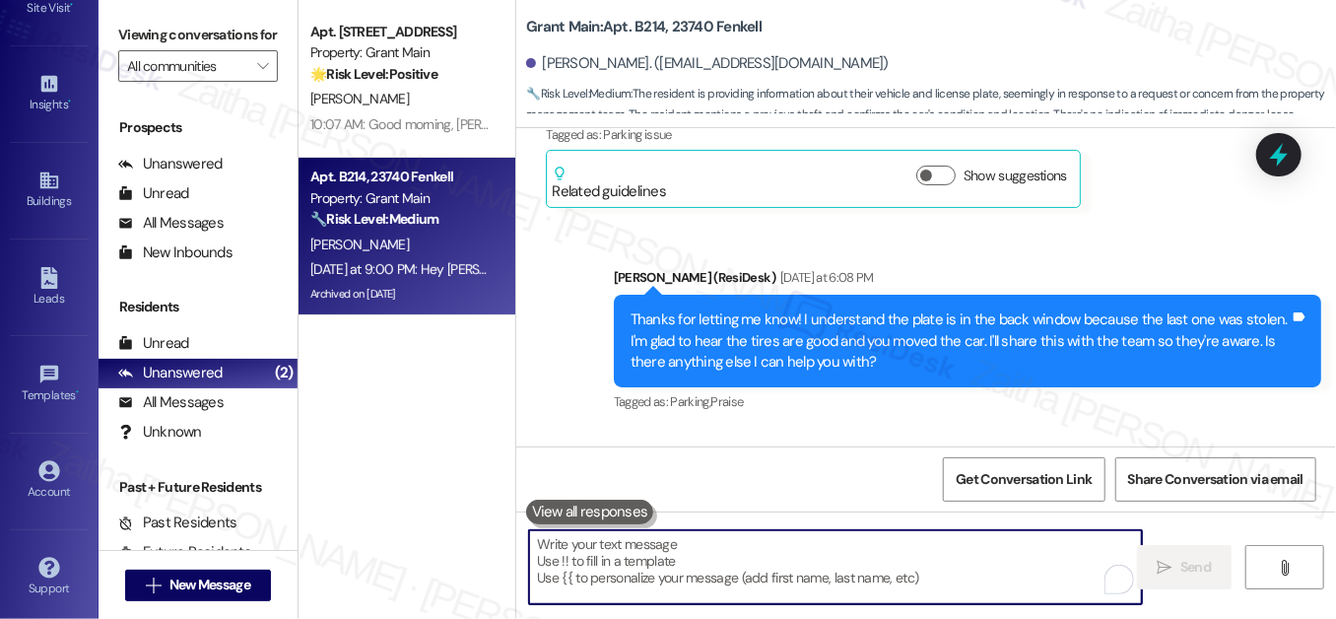
paste textarea "Hey [PERSON_NAME], I’ve already shared the notice and your vehicle details with…"
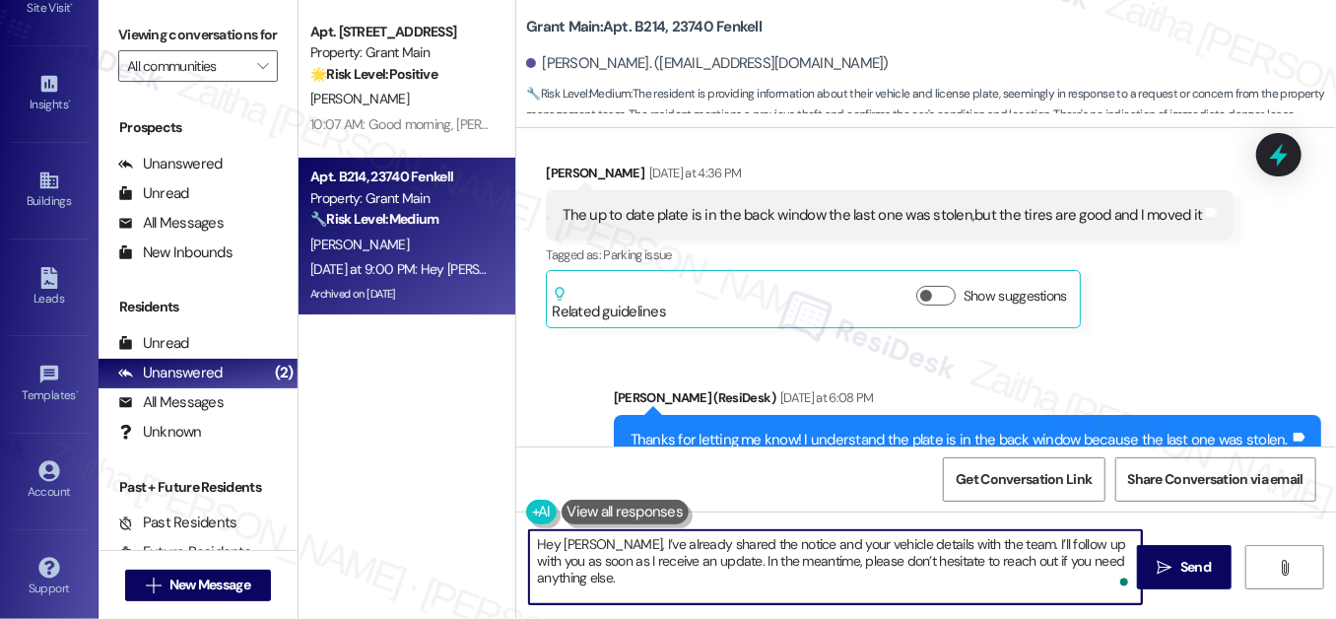
scroll to position [99321, 0]
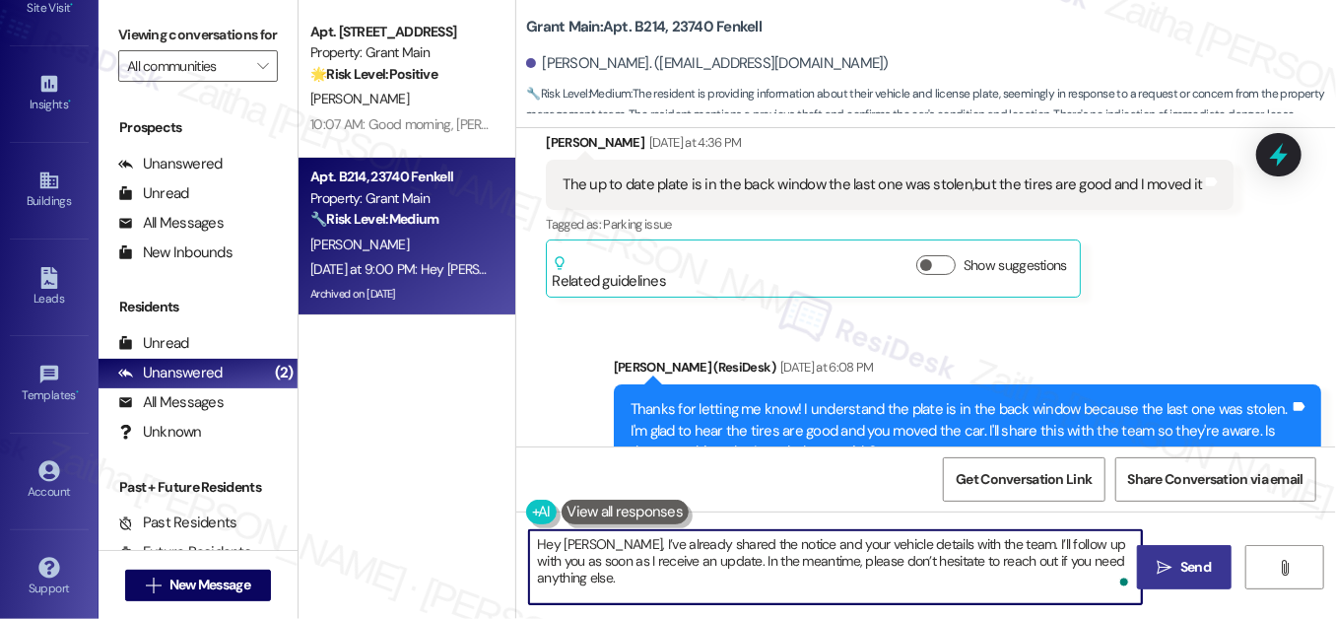
type textarea "Hey [PERSON_NAME], I’ve already shared the notice and your vehicle details with…"
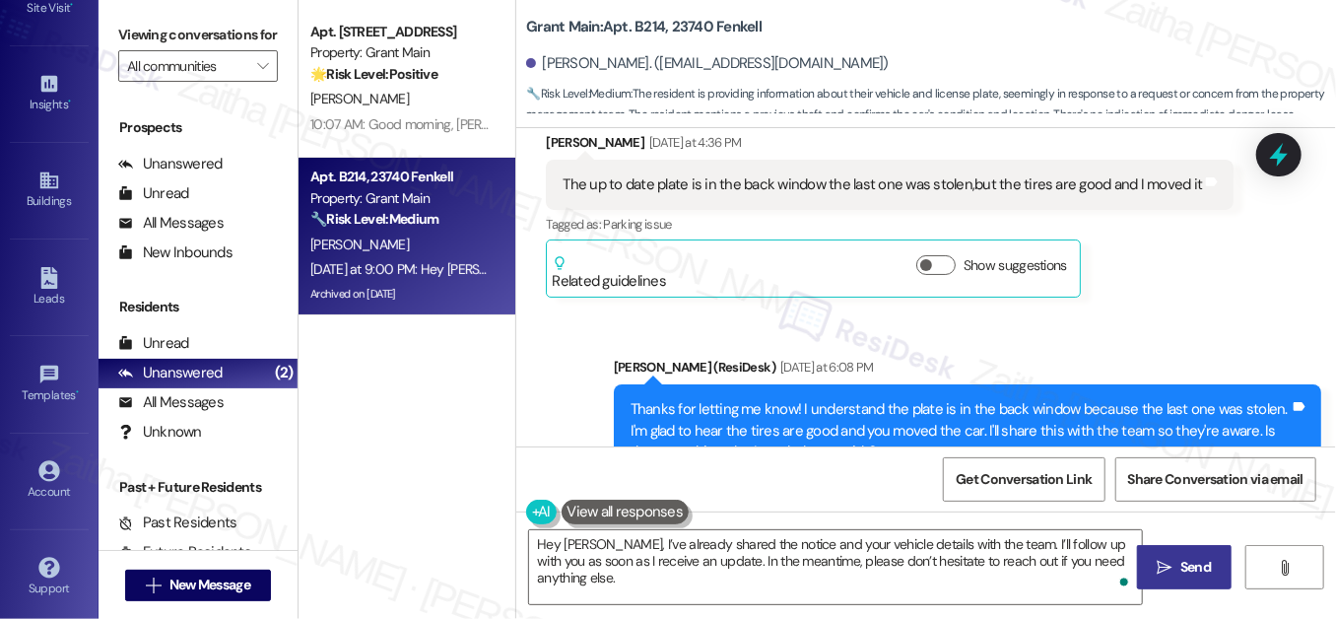
click at [1195, 569] on span "Send" at bounding box center [1195, 567] width 31 height 21
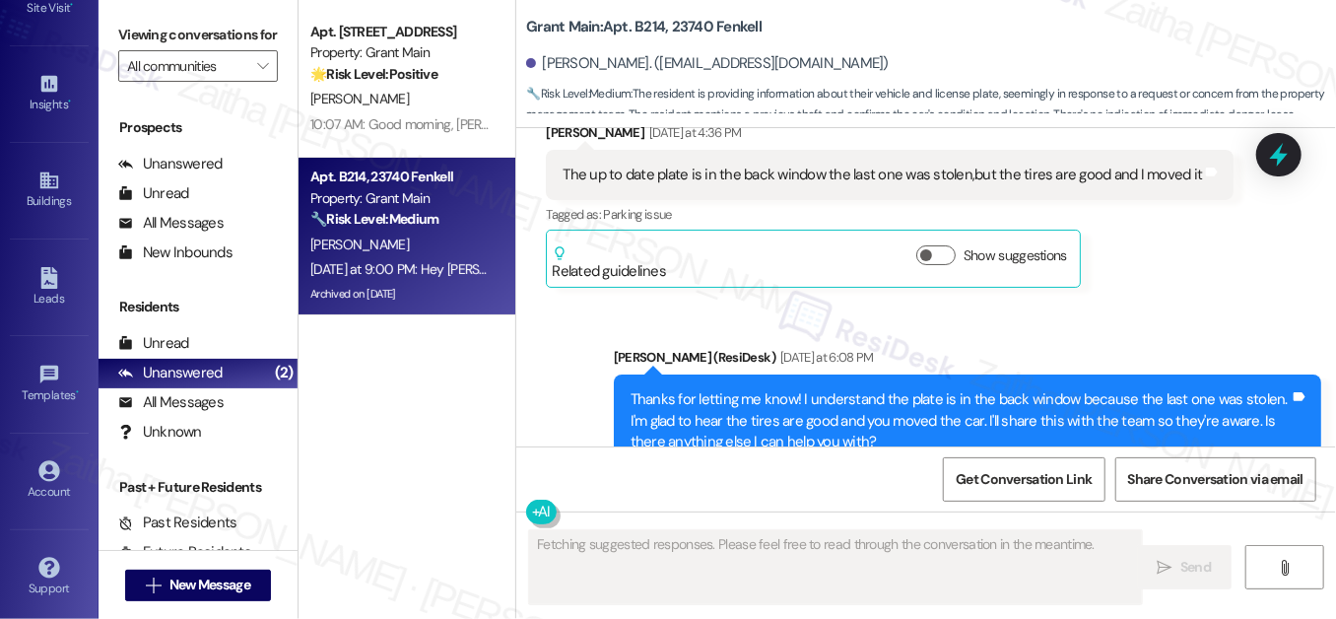
scroll to position [99570, 0]
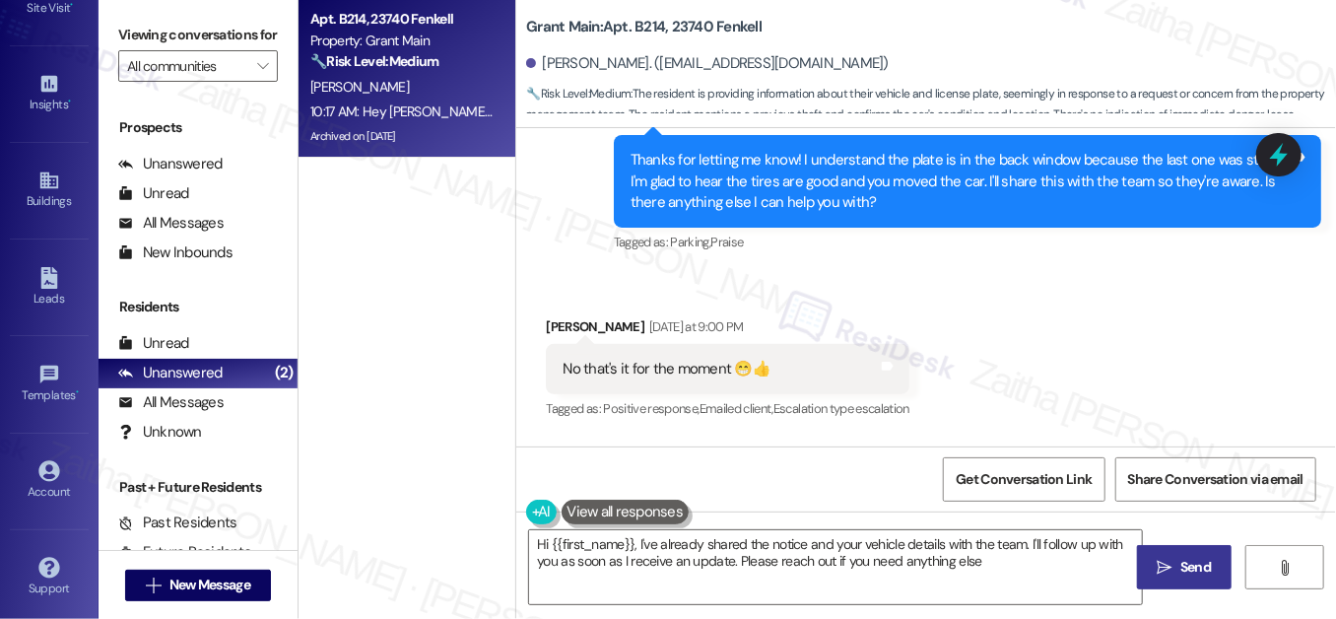
type textarea "Hi {{first_name}}, I've already shared the notice and your vehicle details with…"
click at [42, 482] on div "Account" at bounding box center [49, 492] width 99 height 20
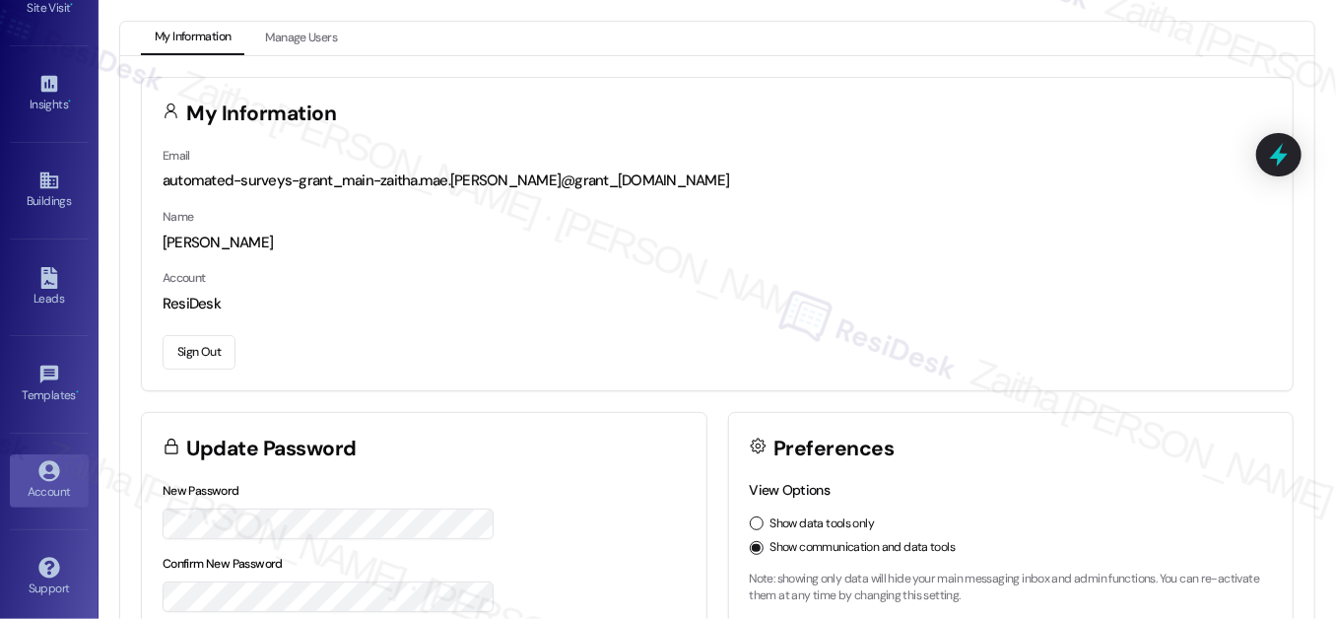
click at [188, 352] on button "Sign Out" at bounding box center [199, 352] width 73 height 34
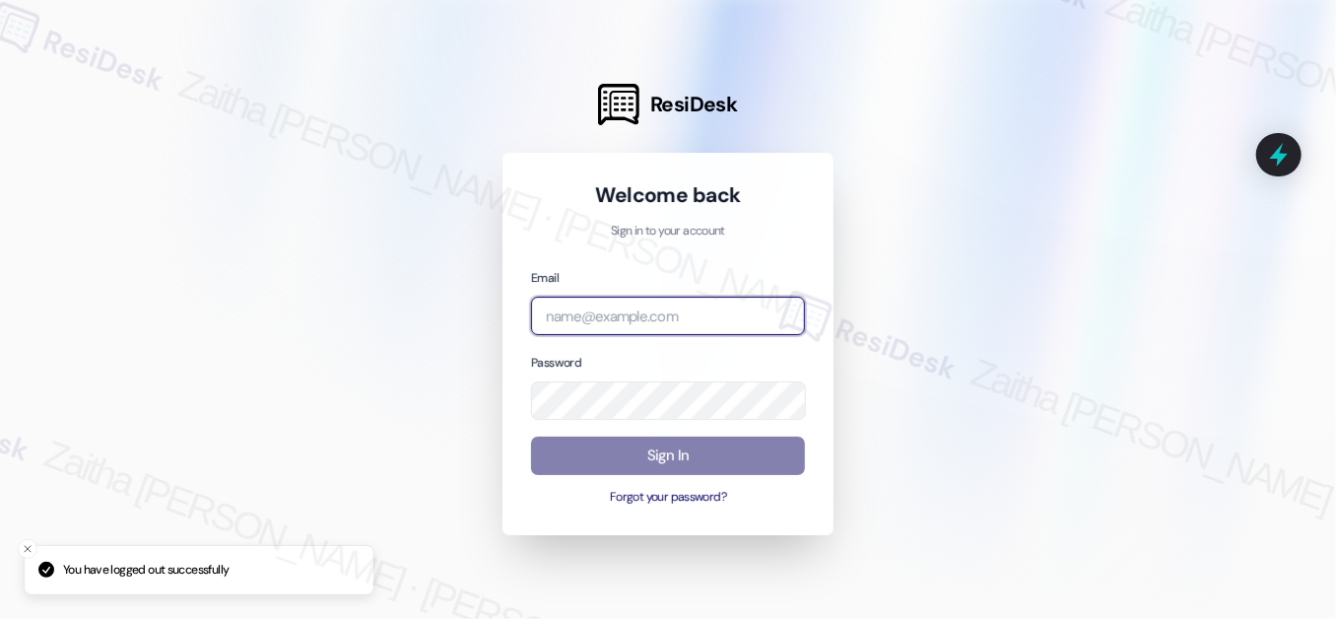
click at [580, 303] on input "email" at bounding box center [668, 316] width 274 height 38
type input "[EMAIL_ADDRESS][PERSON_NAME][DOMAIN_NAME]"
